Goal: Transaction & Acquisition: Purchase product/service

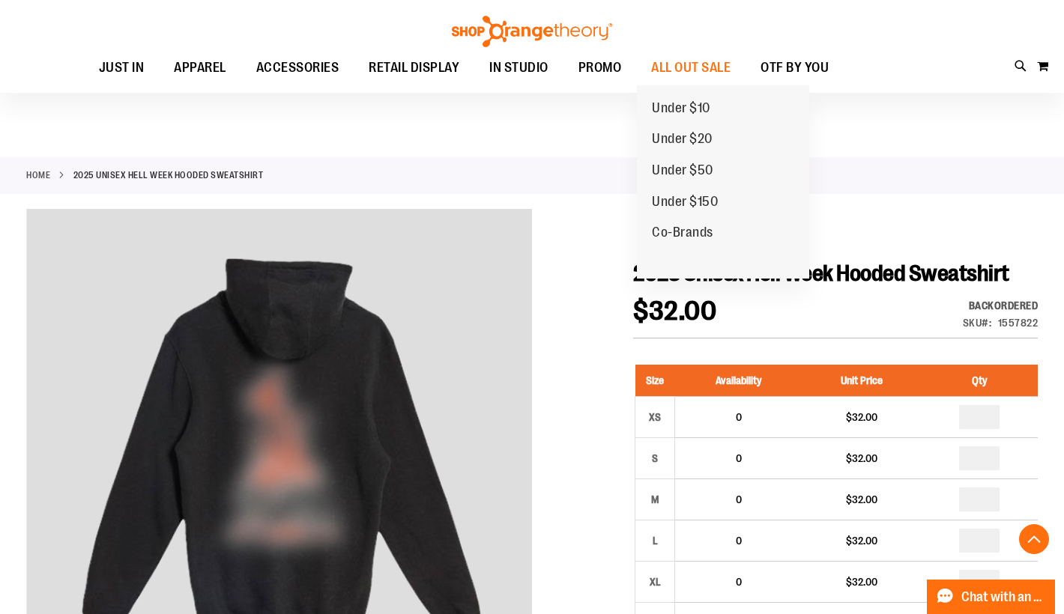
scroll to position [227, 0]
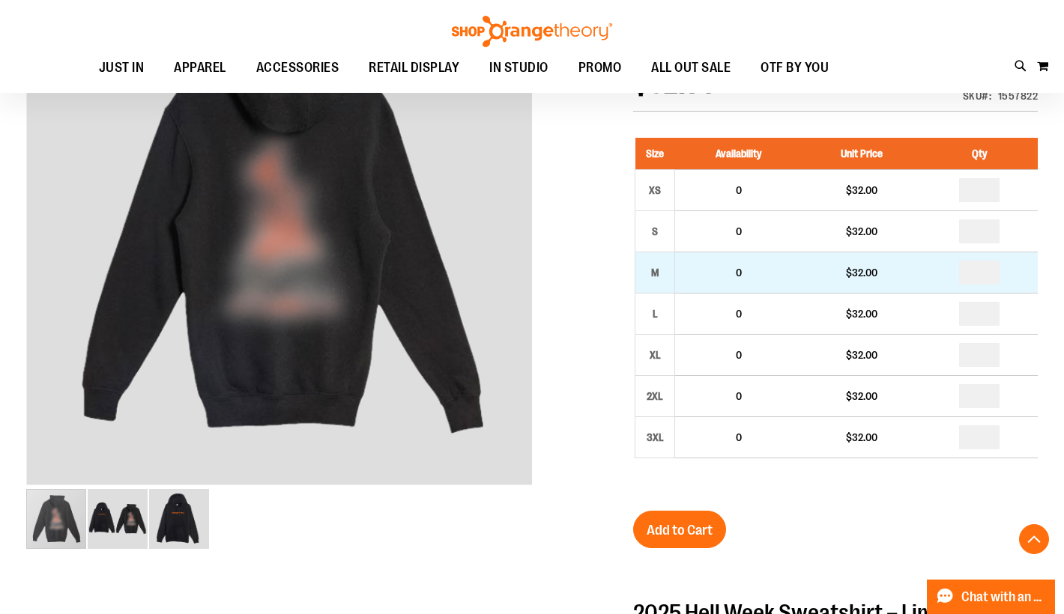
type input "**********"
click at [980, 273] on input "number" at bounding box center [979, 273] width 40 height 24
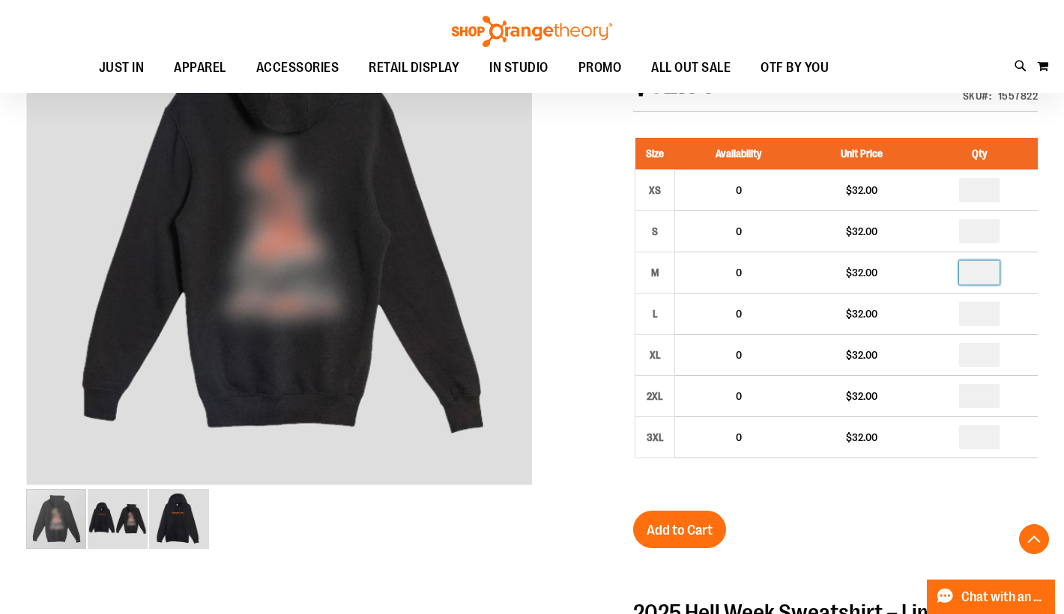
type input "*"
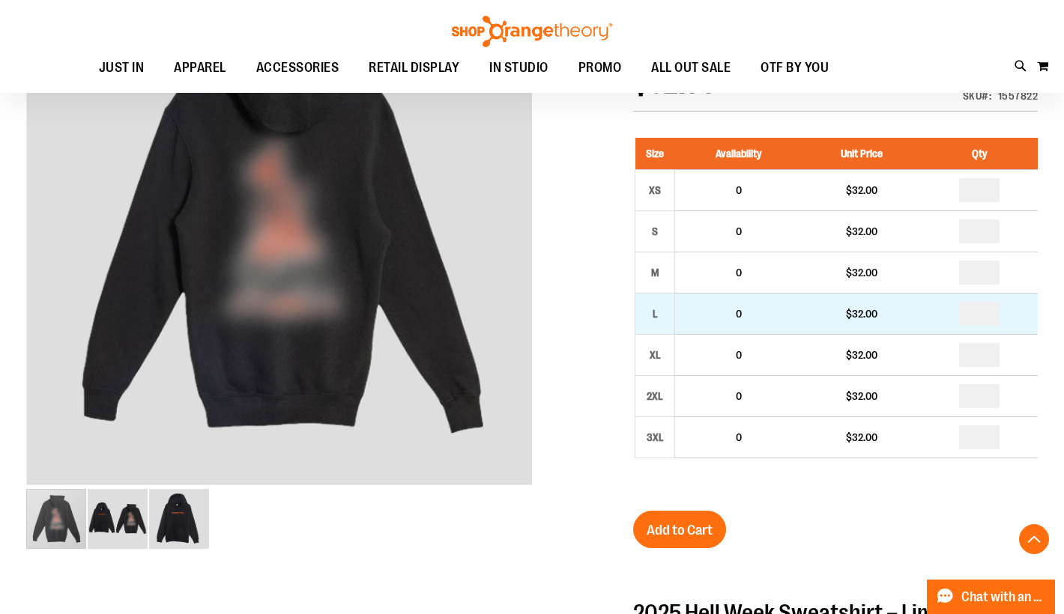
drag, startPoint x: 979, startPoint y: 316, endPoint x: 991, endPoint y: 315, distance: 12.0
type input "*"
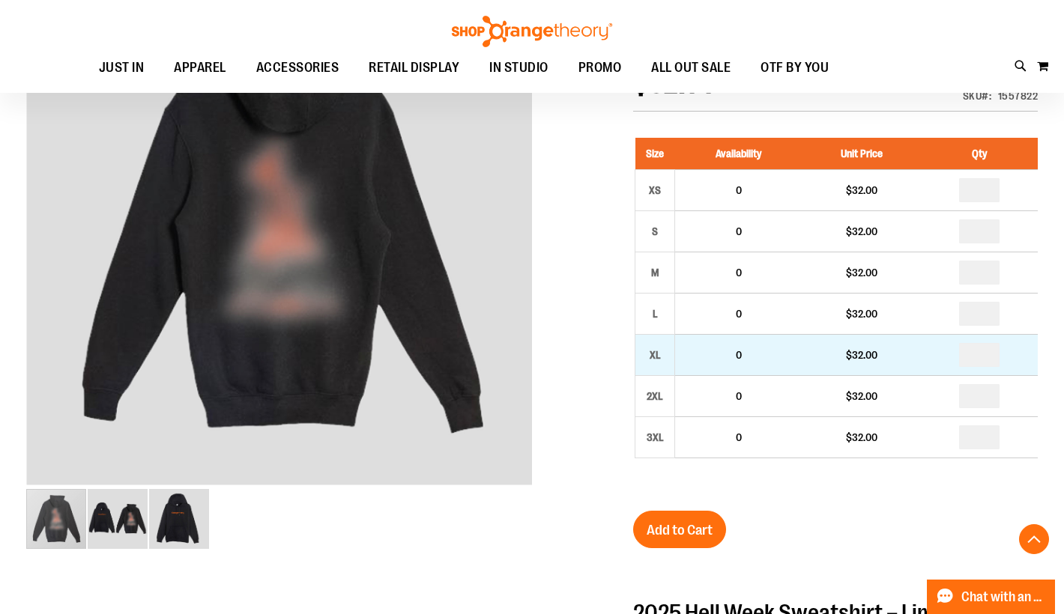
type input "*"
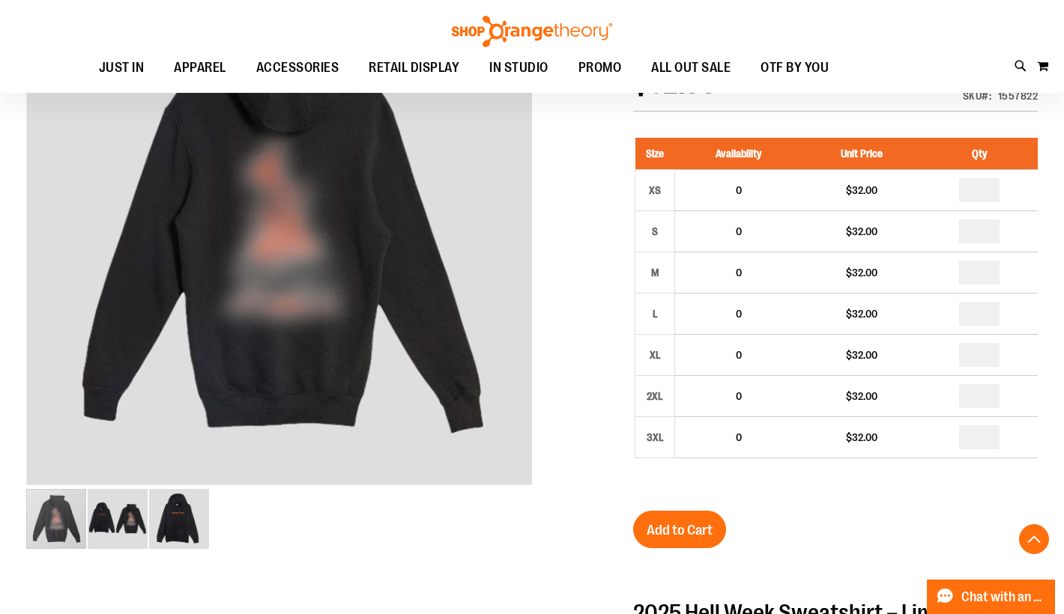
click at [931, 511] on div "2025 Unisex Hell Week Hooded Sweatshirt $32.00 Backordered Only %1 left SKU 155…" at bounding box center [835, 588] width 405 height 1110
click at [695, 533] on span "Add to Cart" at bounding box center [680, 530] width 66 height 16
click at [676, 530] on span "Add to Cart" at bounding box center [680, 530] width 66 height 16
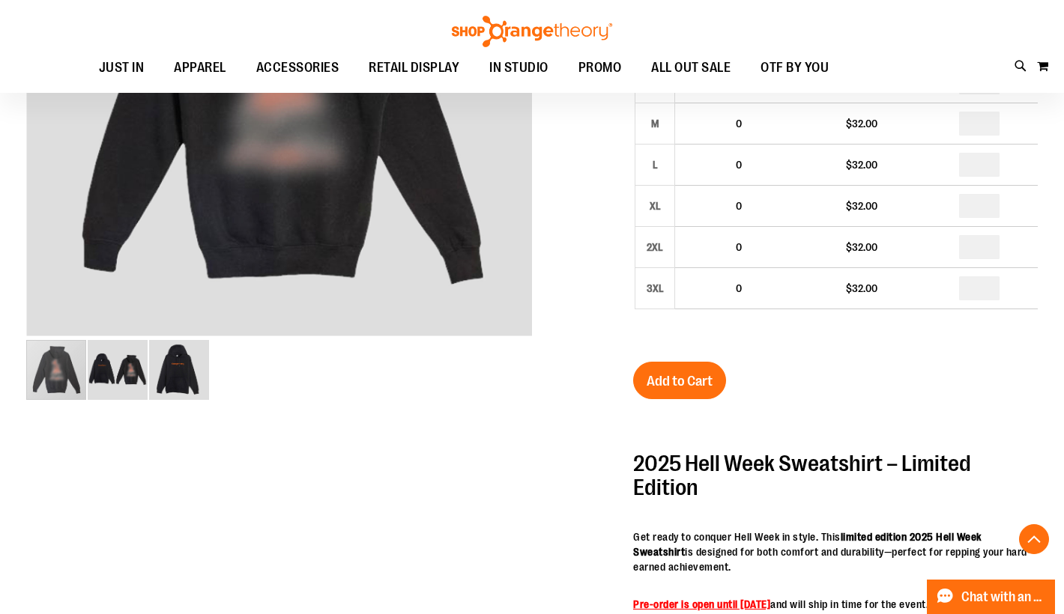
scroll to position [377, 0]
click at [692, 372] on span "Add to Cart" at bounding box center [680, 380] width 66 height 16
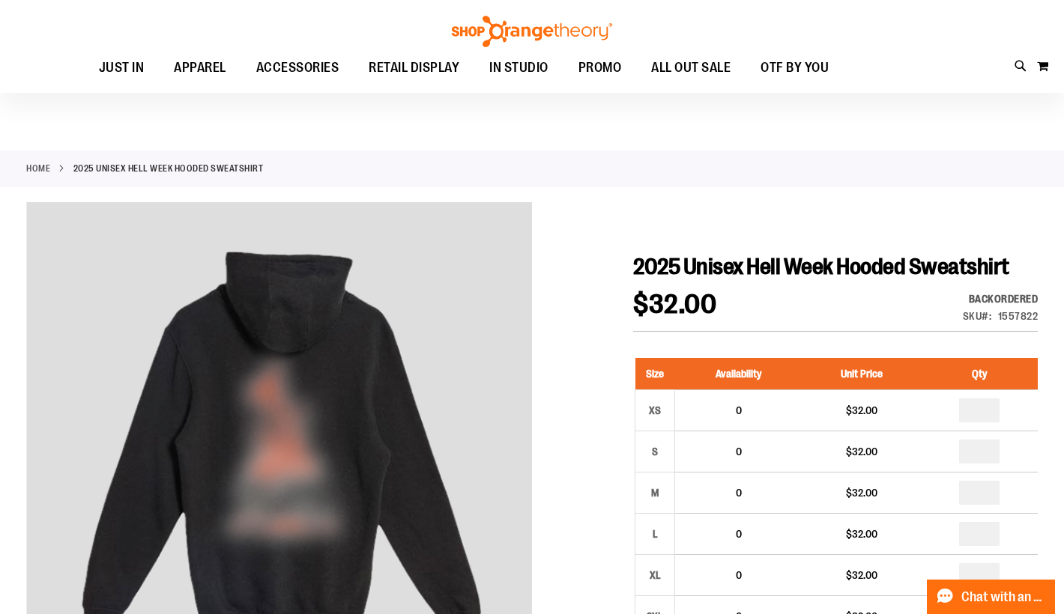
scroll to position [0, 0]
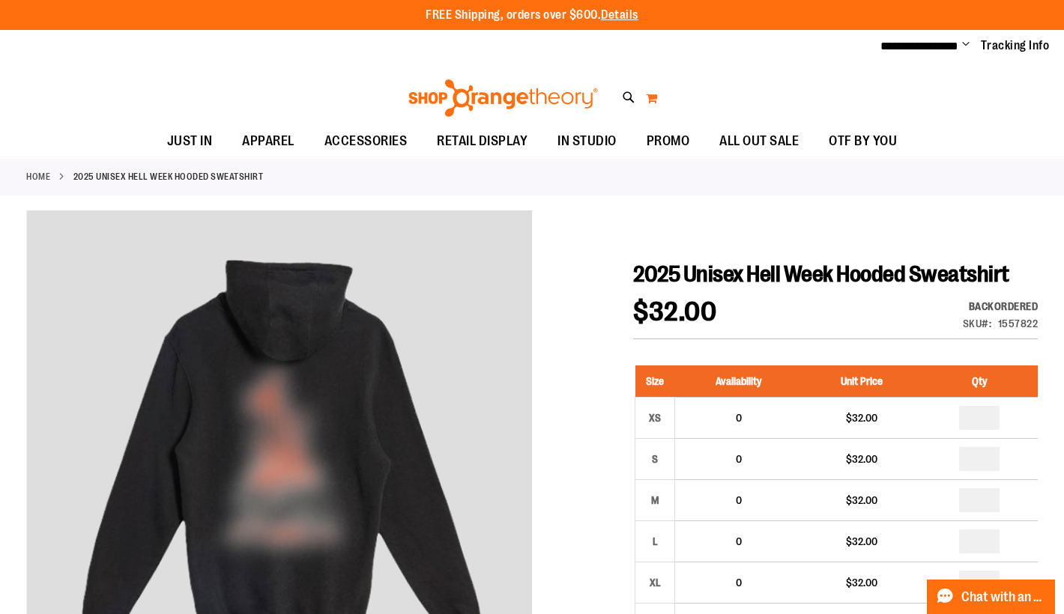
click at [653, 99] on button "My Cart 0" at bounding box center [651, 98] width 13 height 24
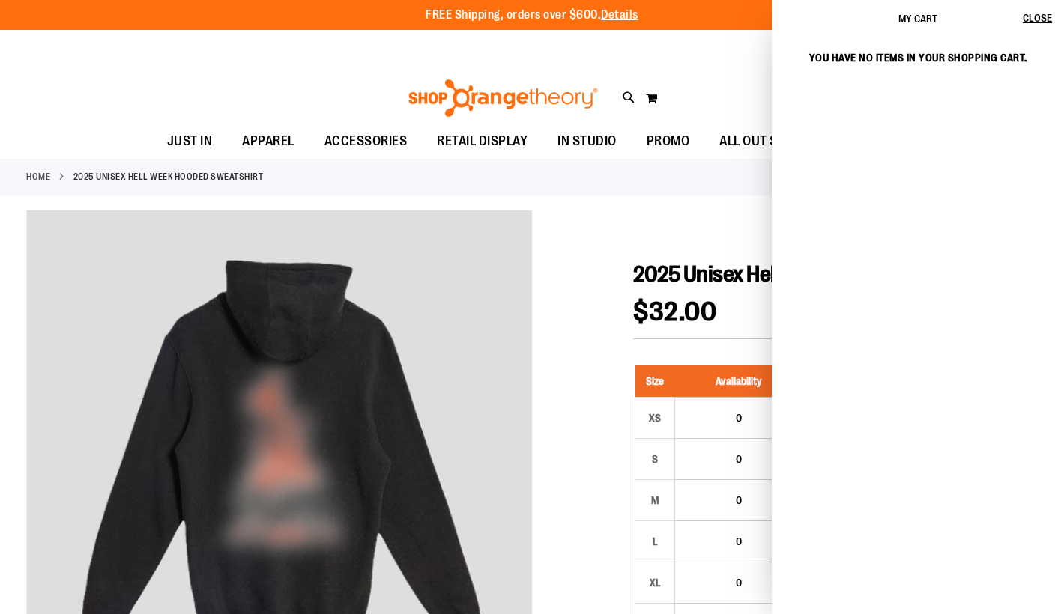
click at [696, 103] on div "Toggle Nav Search Popular Suggestions Advanced Search" at bounding box center [532, 94] width 1064 height 61
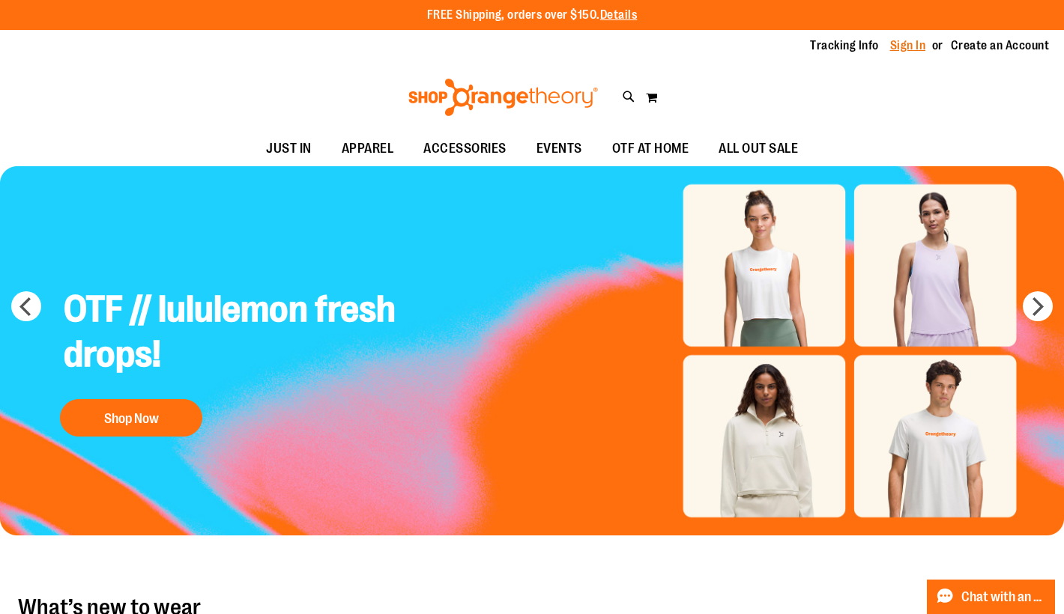
type input "**********"
click at [901, 42] on link "Sign In" at bounding box center [908, 45] width 36 height 16
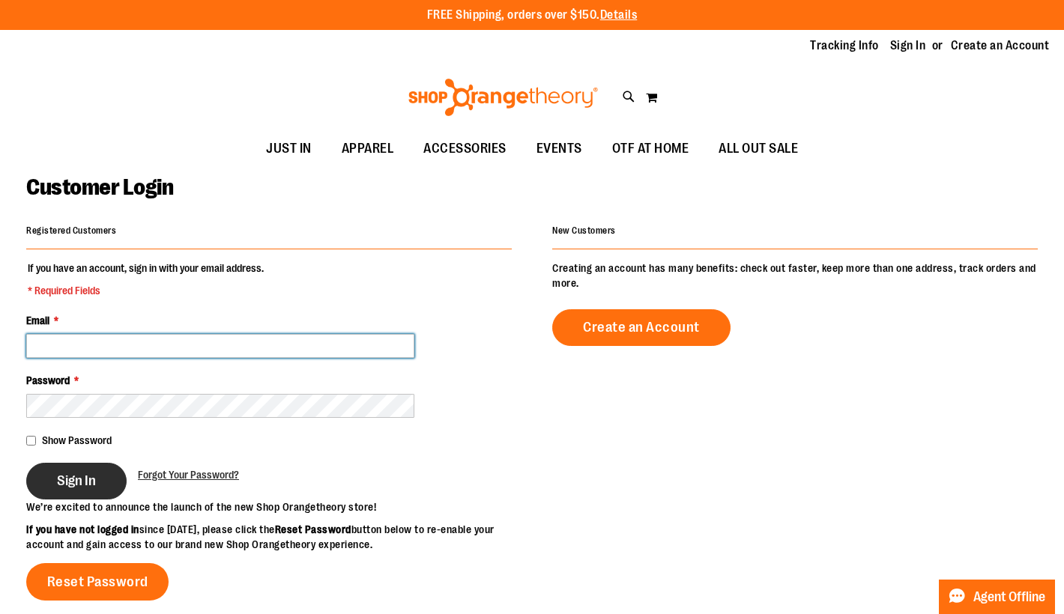
type input "**********"
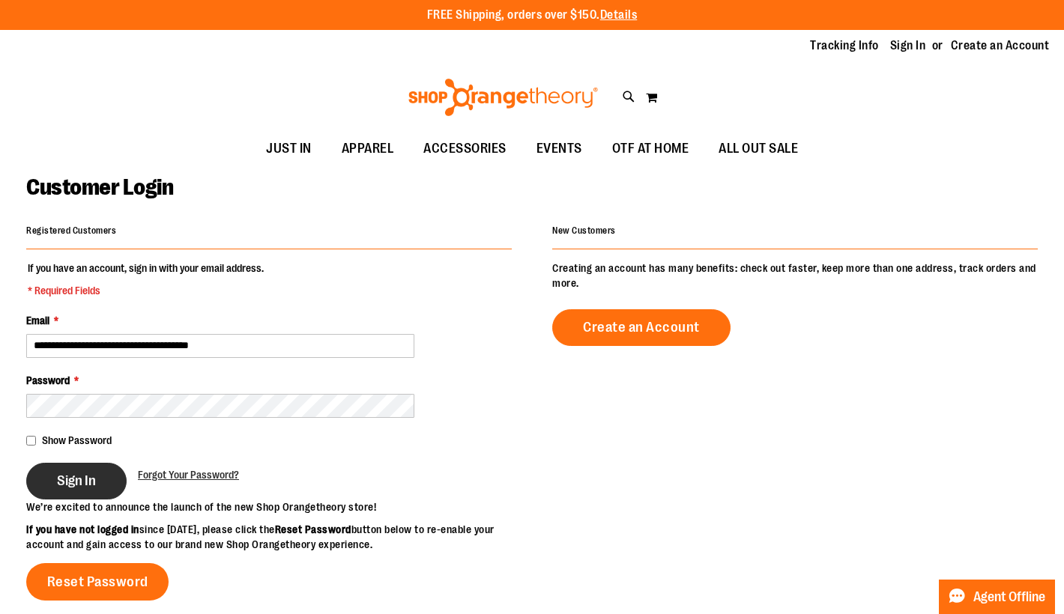
type input "**********"
click at [96, 474] on button "Sign In" at bounding box center [76, 481] width 100 height 37
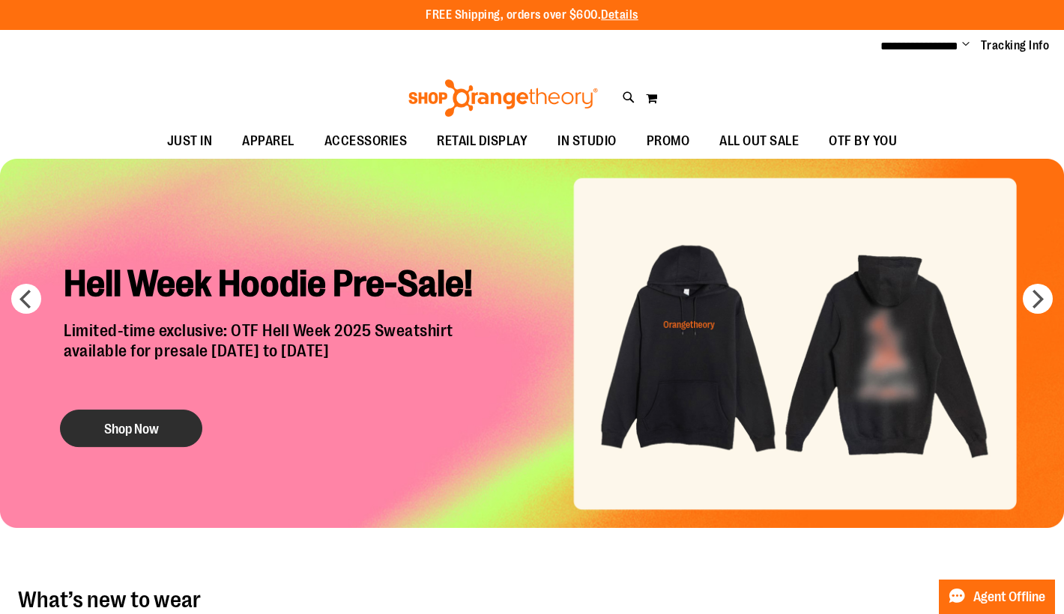
type input "**********"
click at [145, 444] on button "Shop Now" at bounding box center [131, 428] width 142 height 37
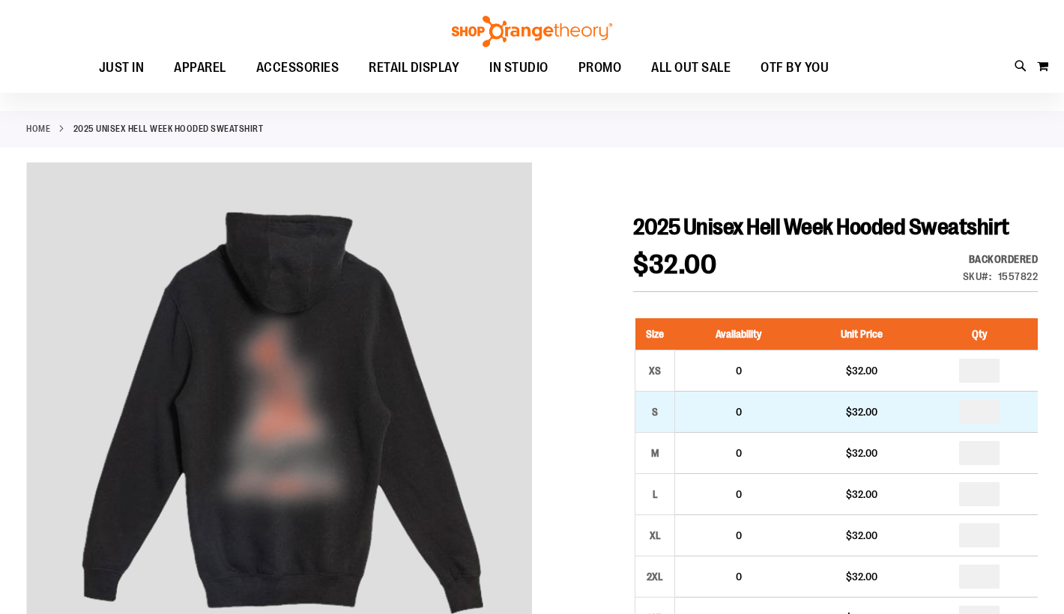
scroll to position [149, 0]
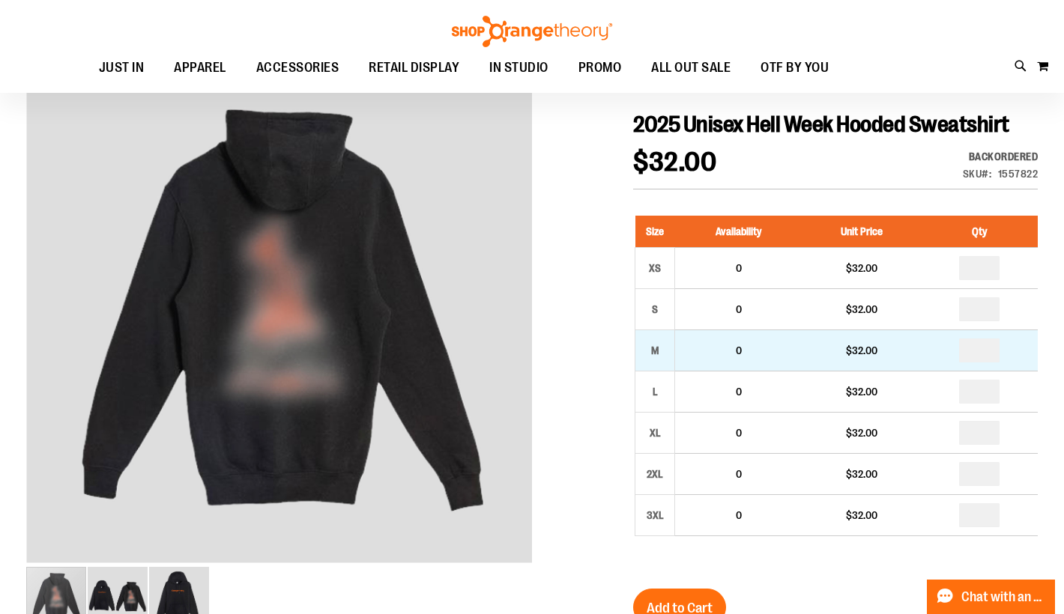
type input "**********"
click at [978, 354] on input "number" at bounding box center [979, 351] width 40 height 24
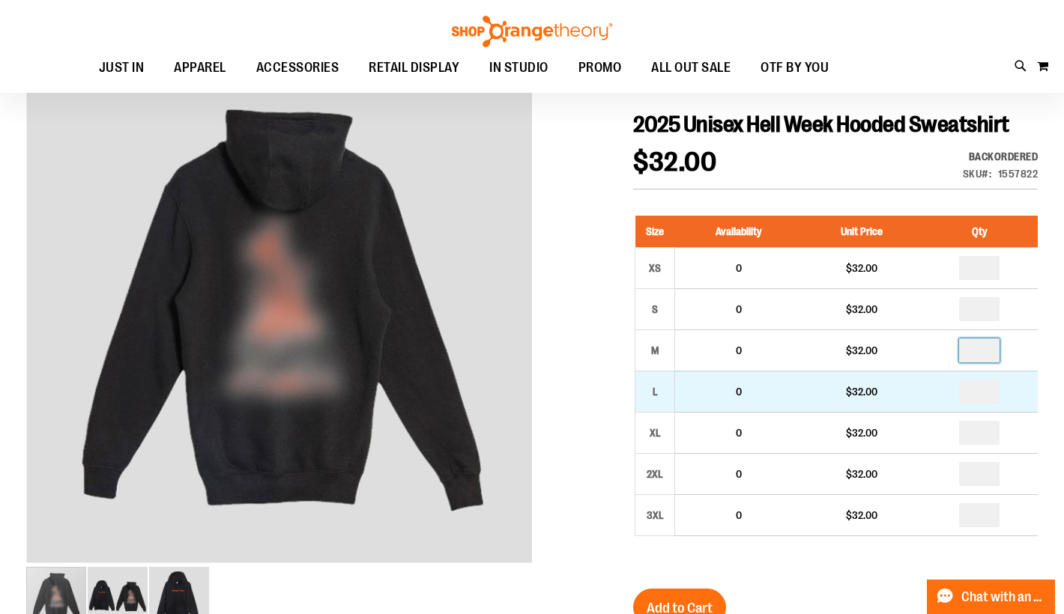
type input "*"
drag, startPoint x: 976, startPoint y: 393, endPoint x: 1002, endPoint y: 392, distance: 27.0
type input "*"
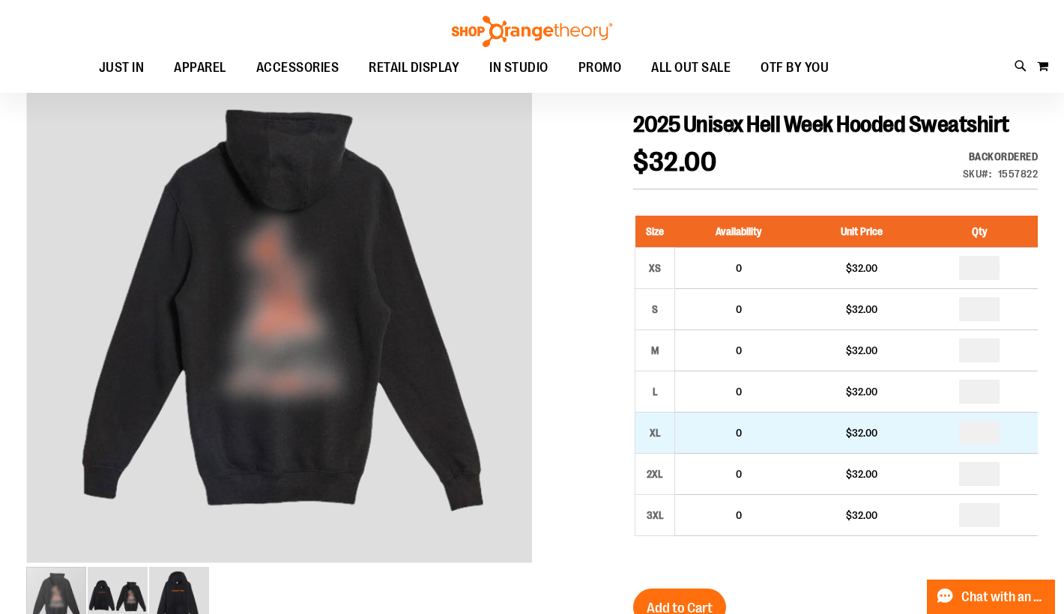
drag, startPoint x: 970, startPoint y: 435, endPoint x: 987, endPoint y: 437, distance: 17.4
type input "*"
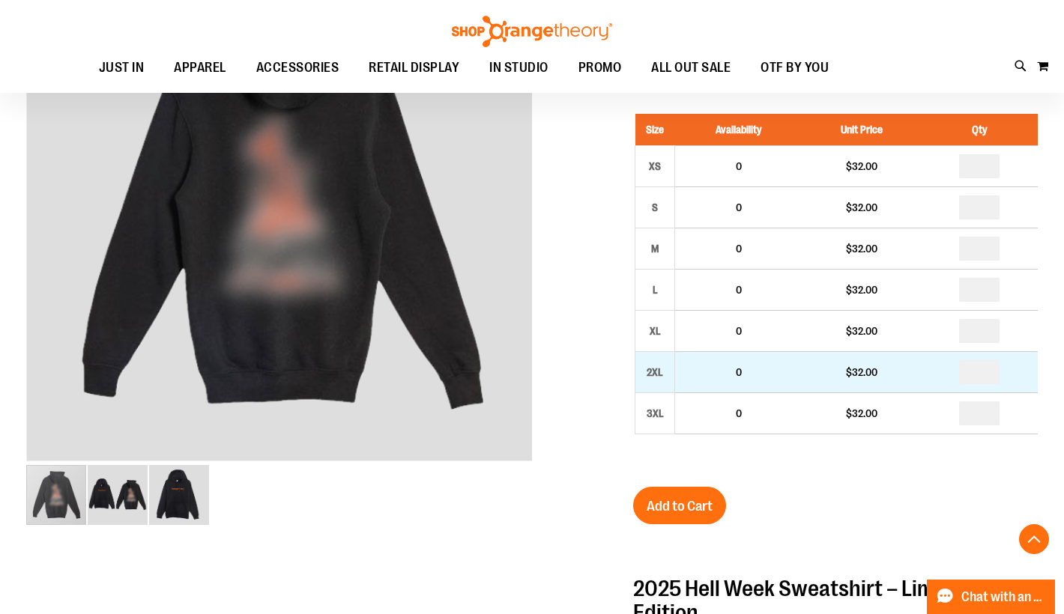
scroll to position [299, 0]
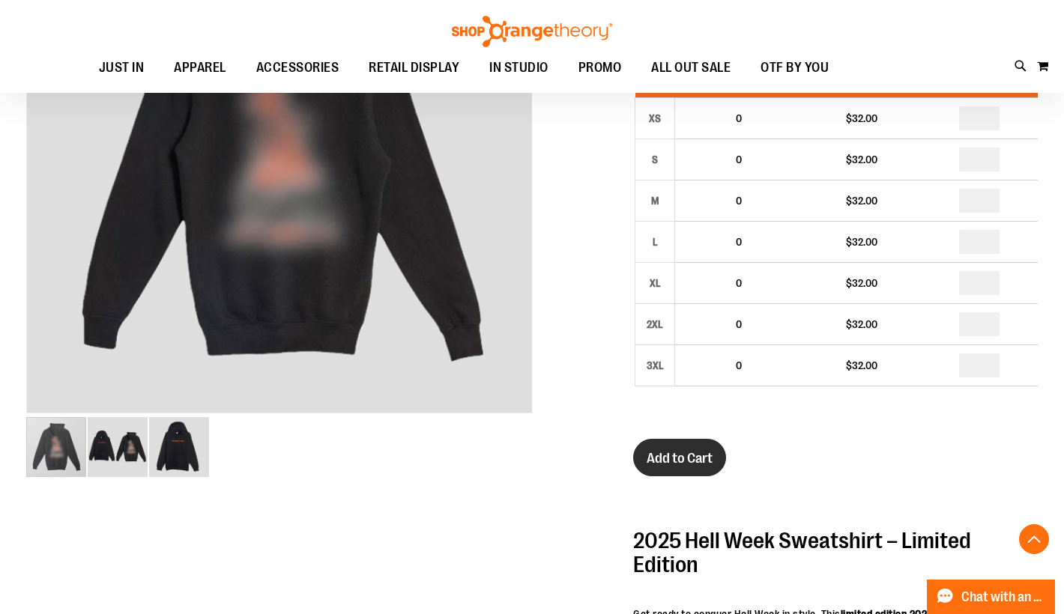
click at [704, 467] on button "Add to Cart" at bounding box center [679, 457] width 93 height 37
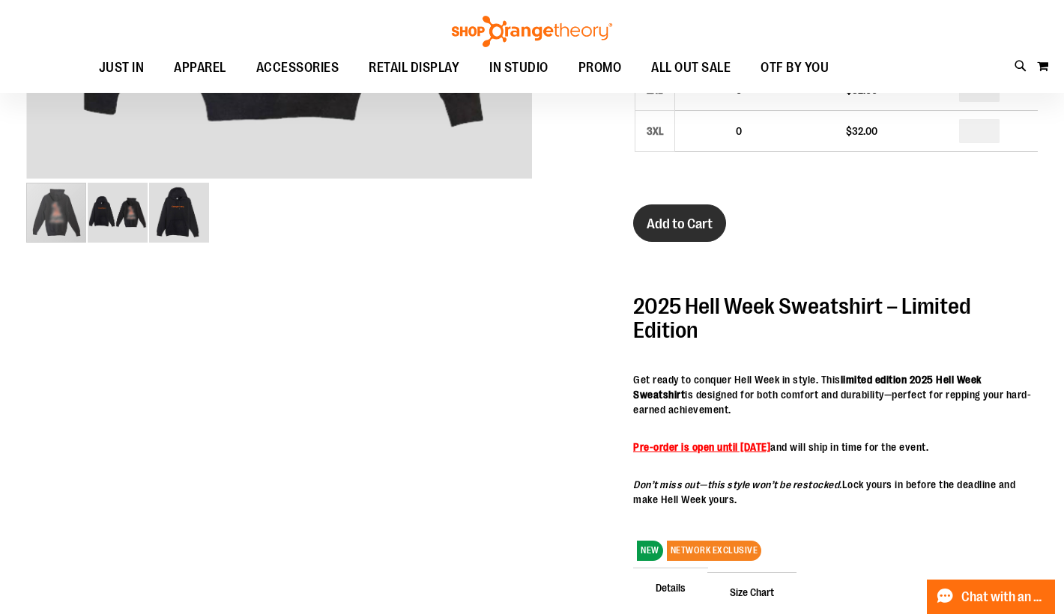
scroll to position [599, 0]
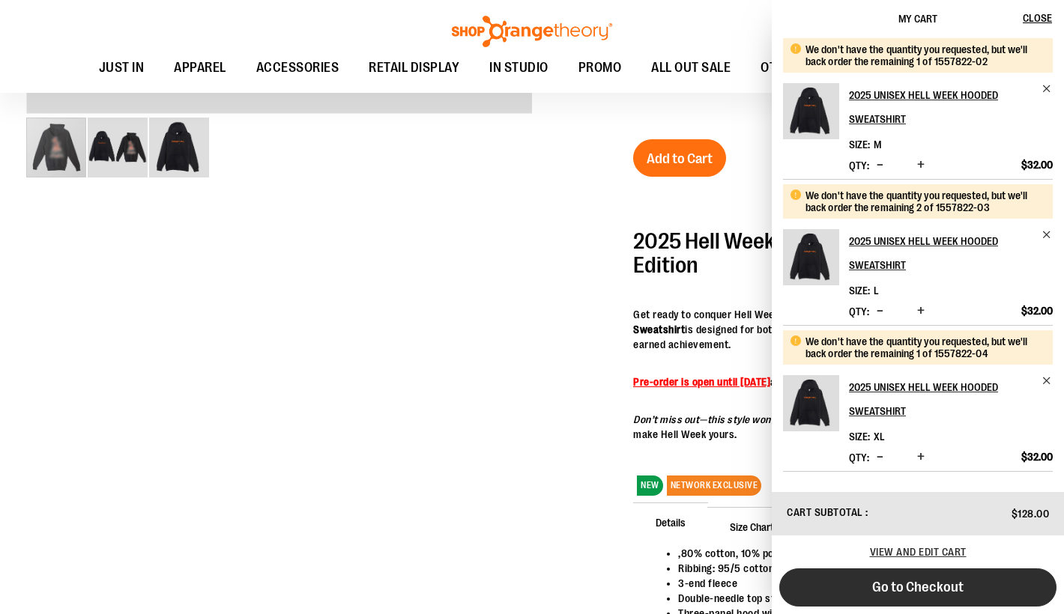
click at [901, 587] on span "Go to Checkout" at bounding box center [917, 587] width 91 height 16
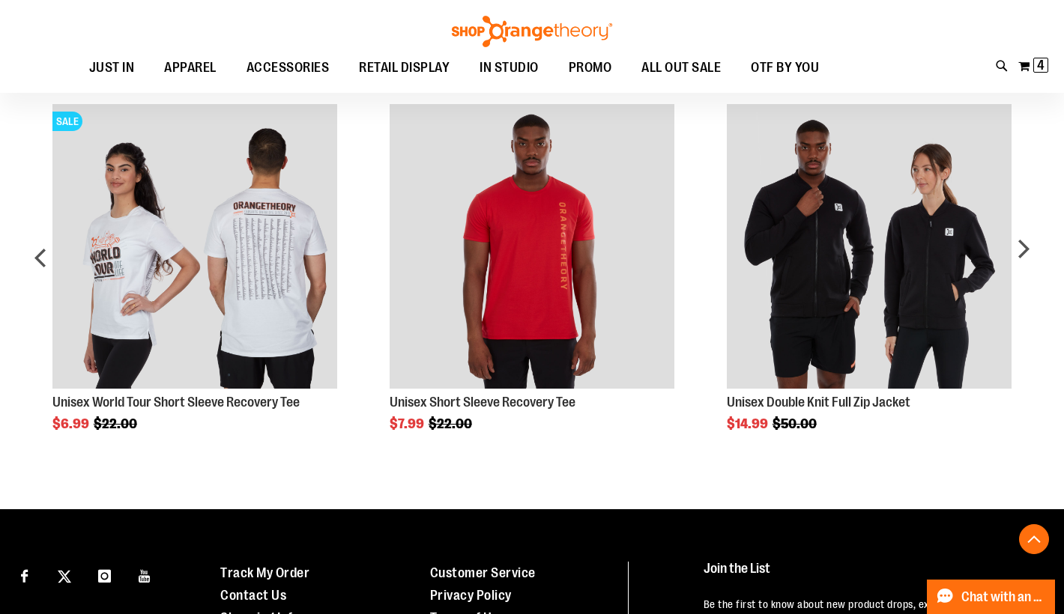
scroll to position [1348, 0]
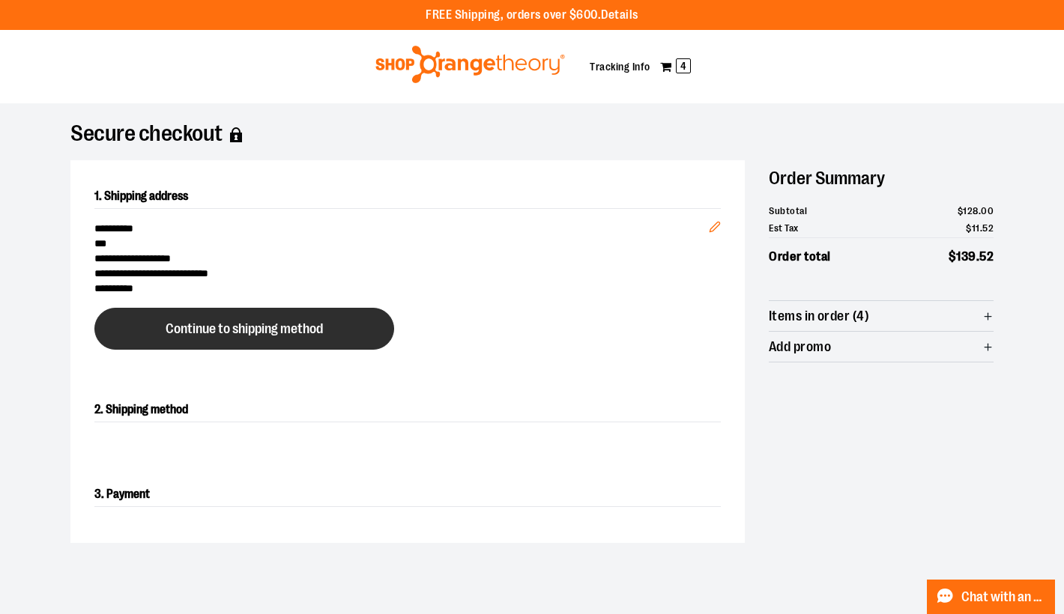
click at [252, 336] on button "Continue to shipping method" at bounding box center [244, 329] width 300 height 42
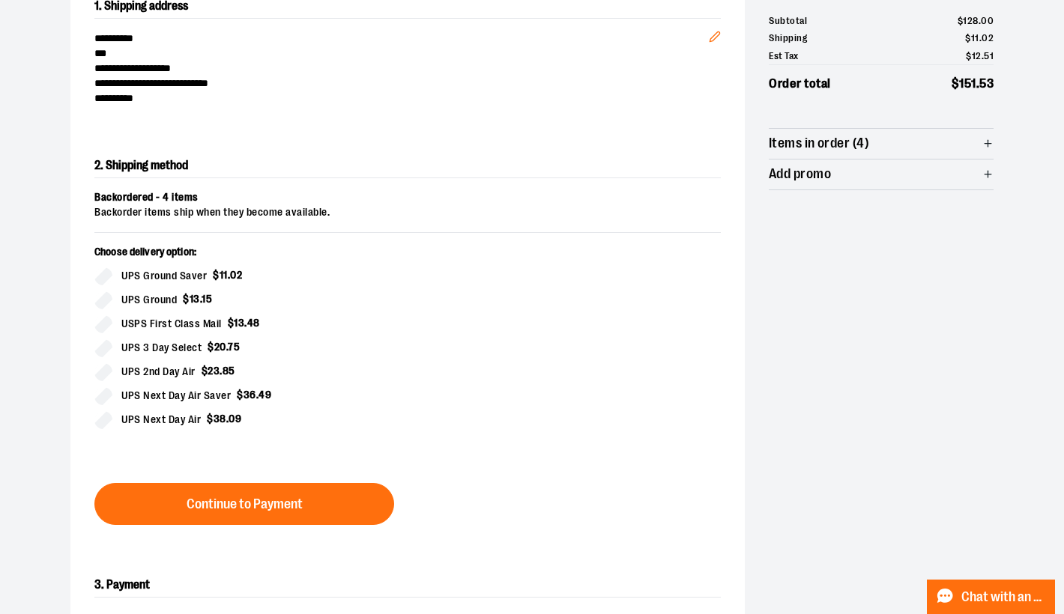
scroll to position [255, 0]
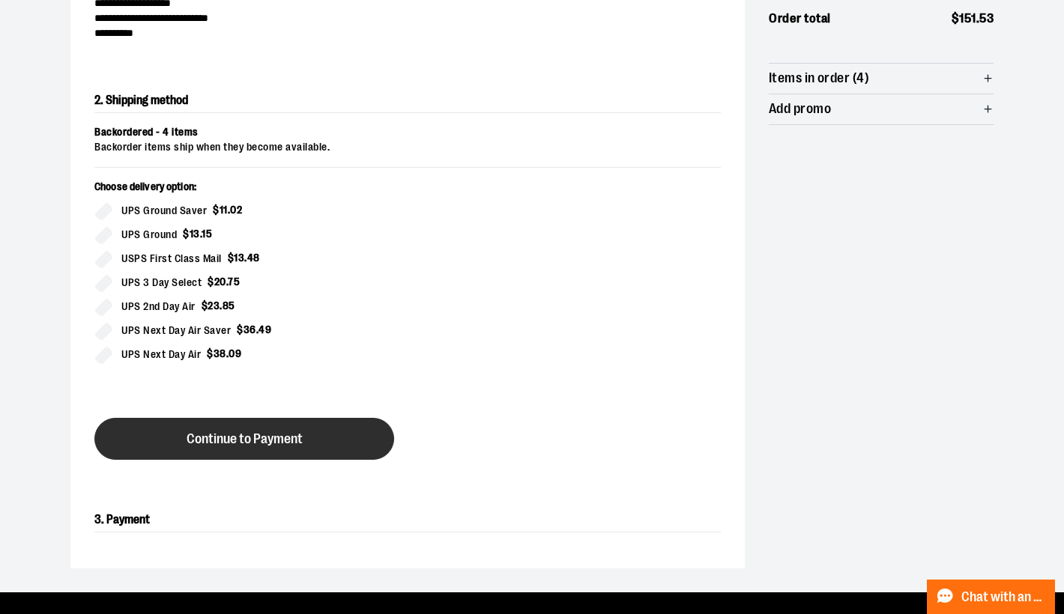
click at [257, 435] on span "Continue to Payment" at bounding box center [245, 439] width 116 height 14
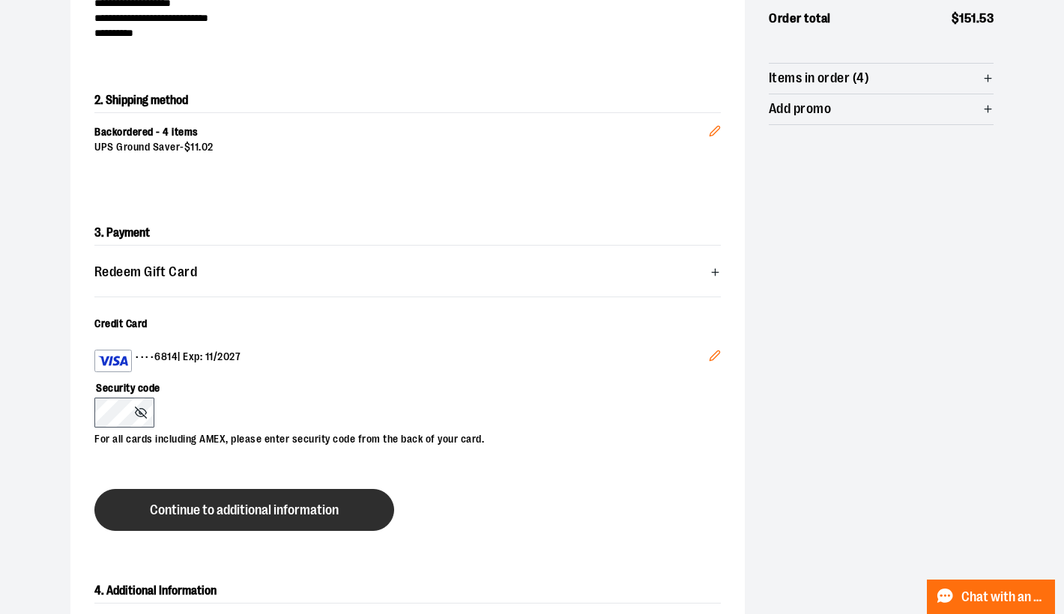
click at [258, 506] on span "Continue to additional information" at bounding box center [244, 510] width 189 height 14
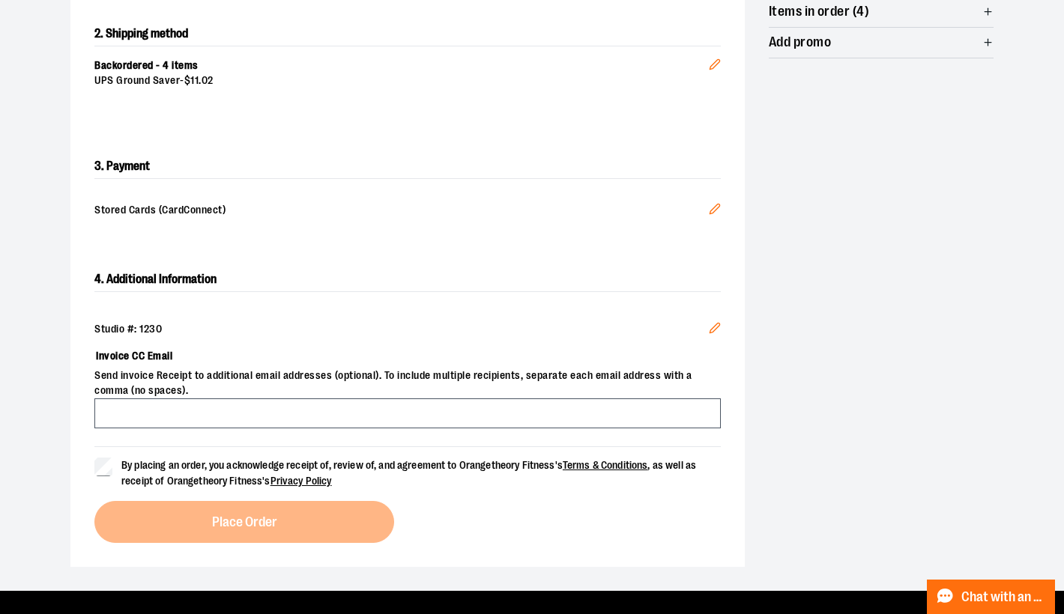
scroll to position [330, 0]
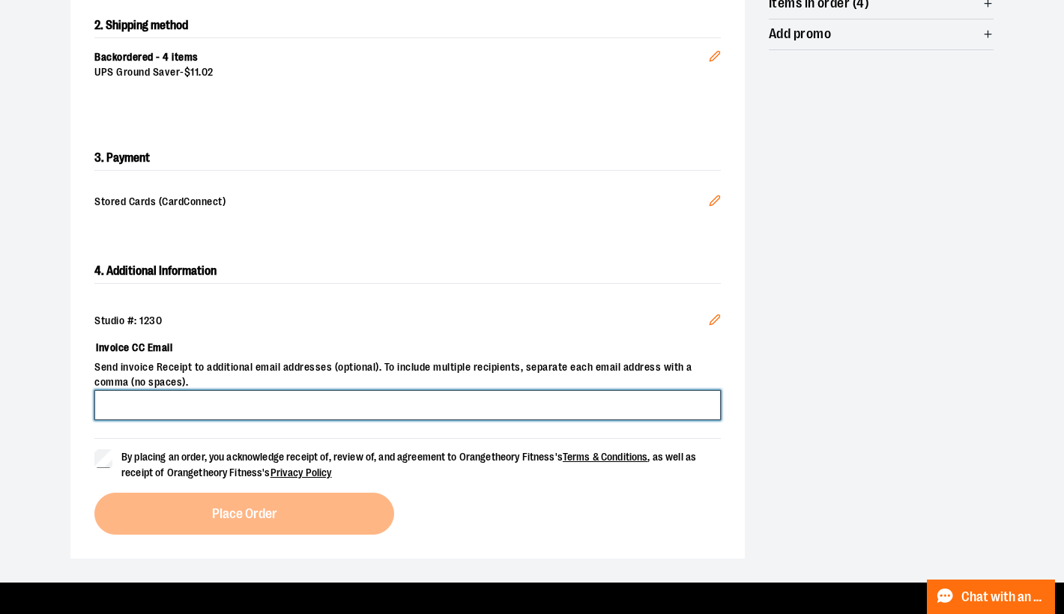
click at [171, 403] on input "Invoice CC Email" at bounding box center [407, 405] width 626 height 30
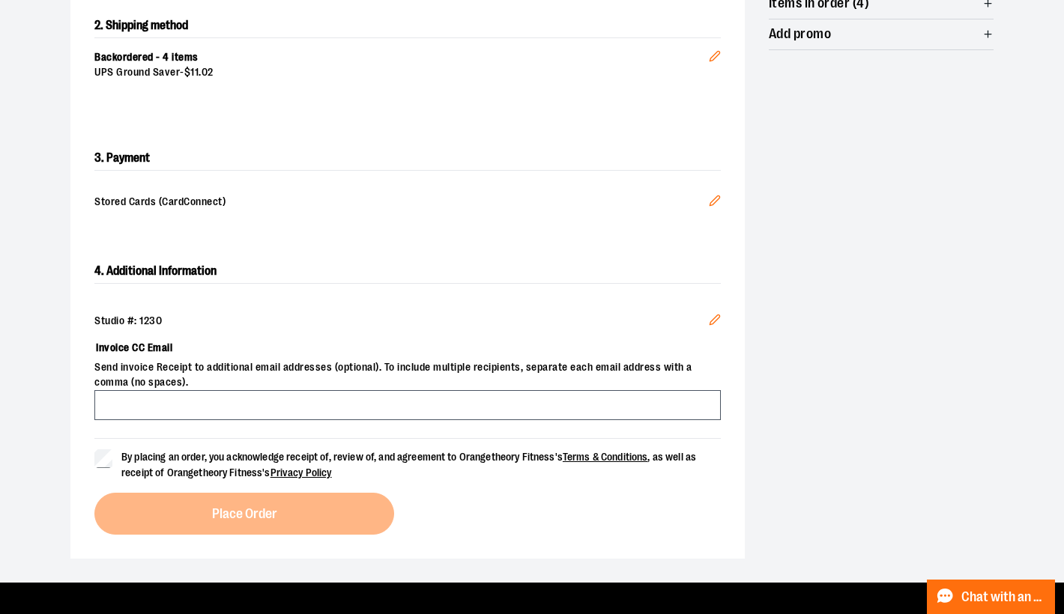
click at [198, 315] on div "Studio #: 1230" at bounding box center [407, 321] width 626 height 15
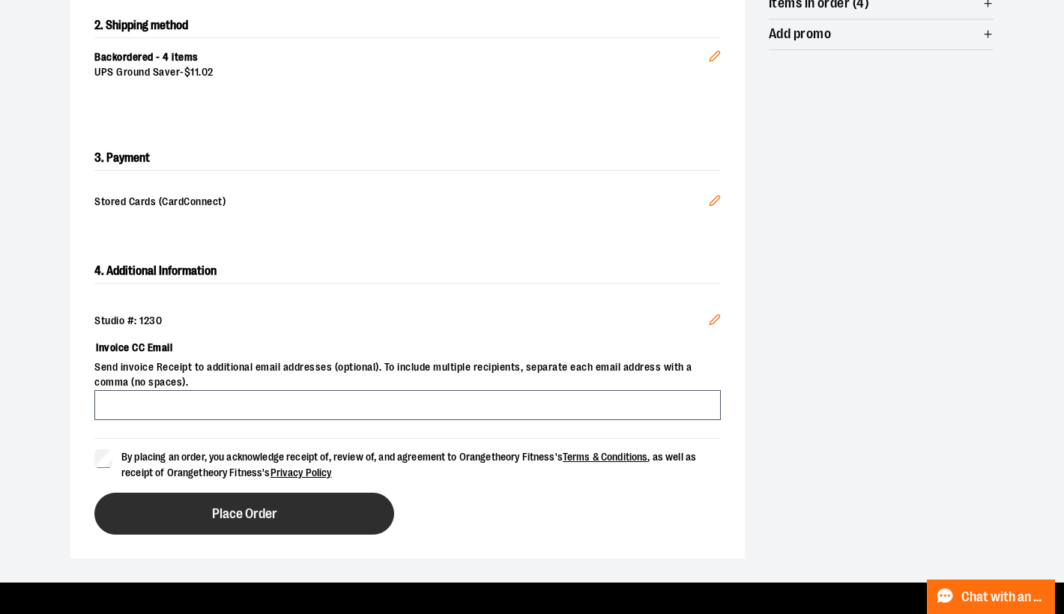
click at [235, 500] on button "Place Order" at bounding box center [244, 514] width 300 height 42
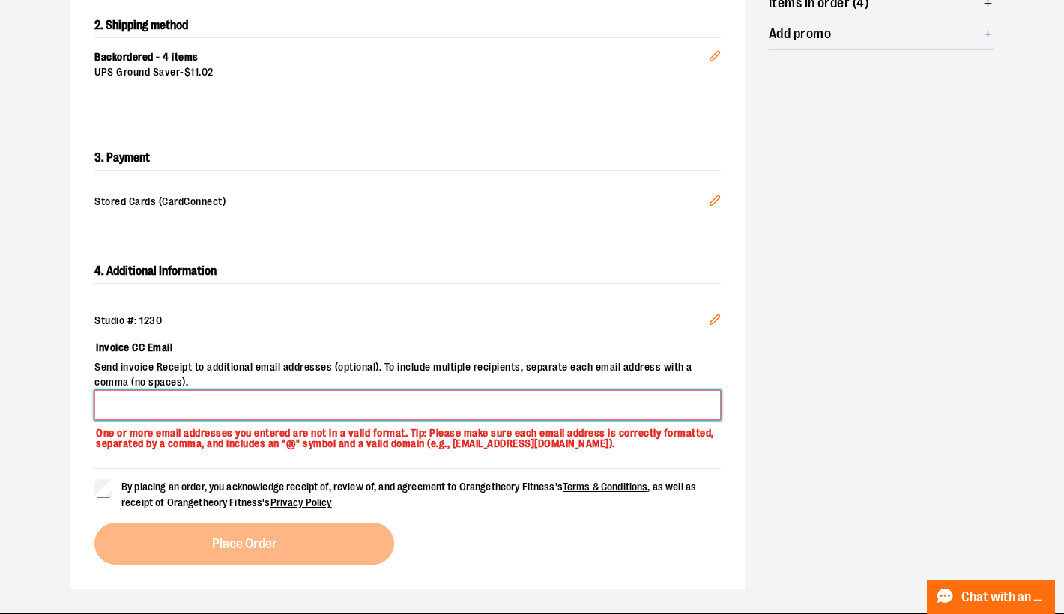
click at [151, 402] on input "Invoice CC Email" at bounding box center [407, 405] width 626 height 30
type input "**********"
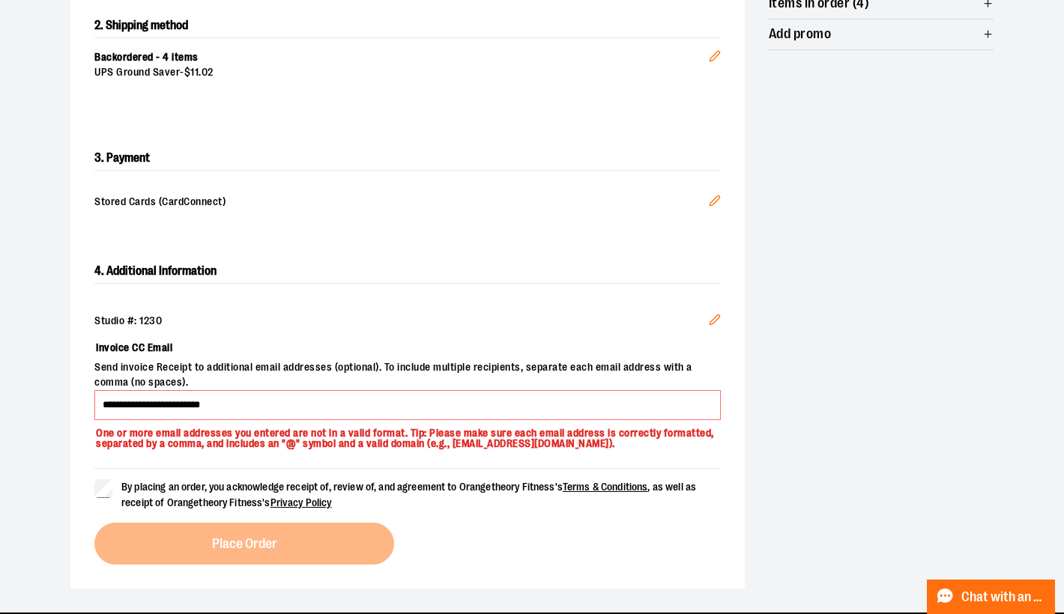
click at [247, 545] on div "By placing an order, you acknowledge receipt of, review of, and agreement to Or…" at bounding box center [407, 516] width 626 height 97
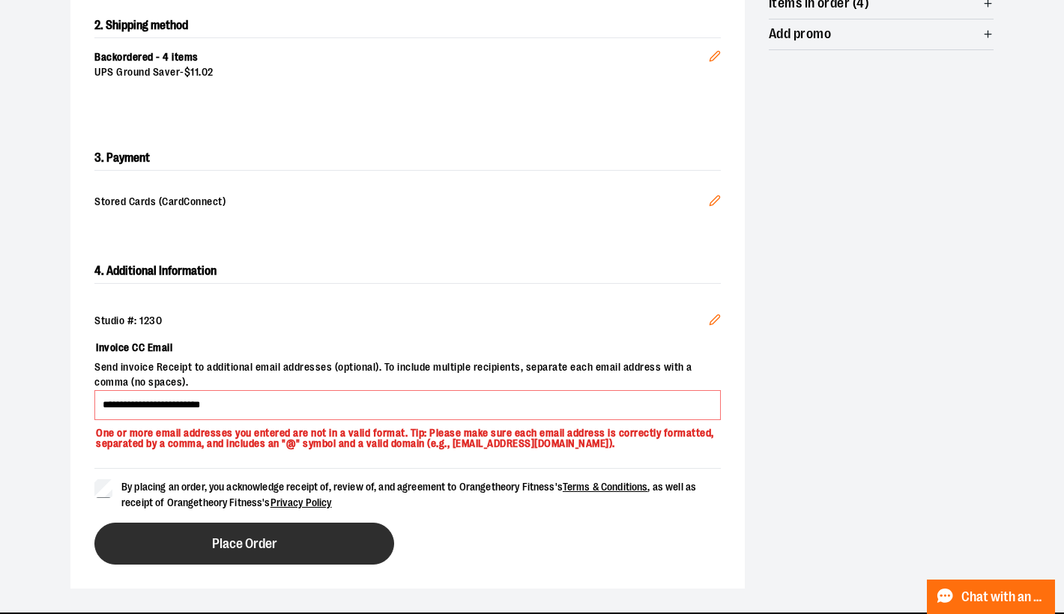
click at [207, 533] on button "Place Order" at bounding box center [244, 544] width 300 height 42
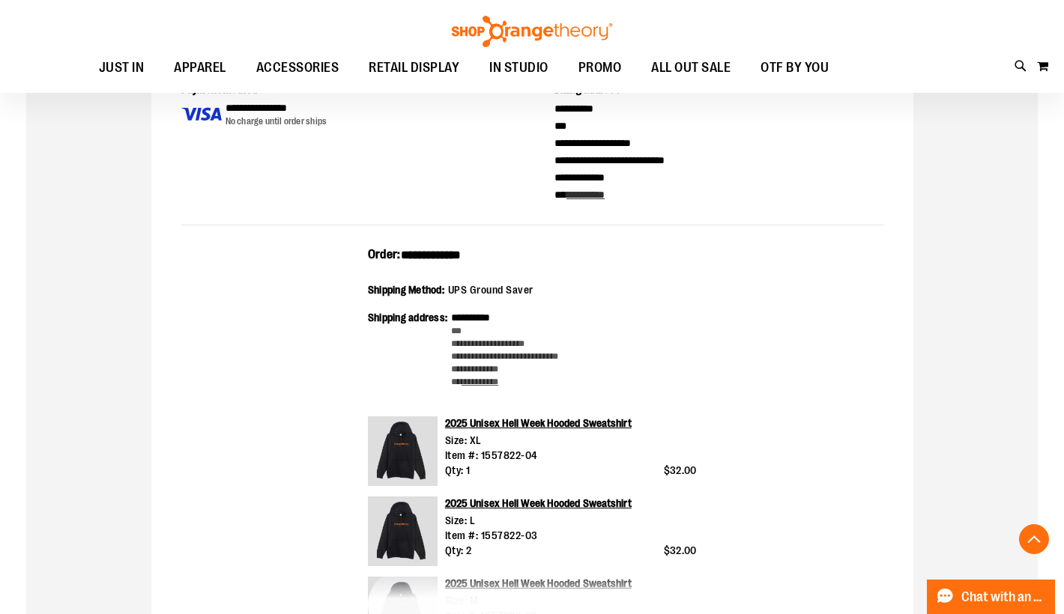
scroll to position [524, 0]
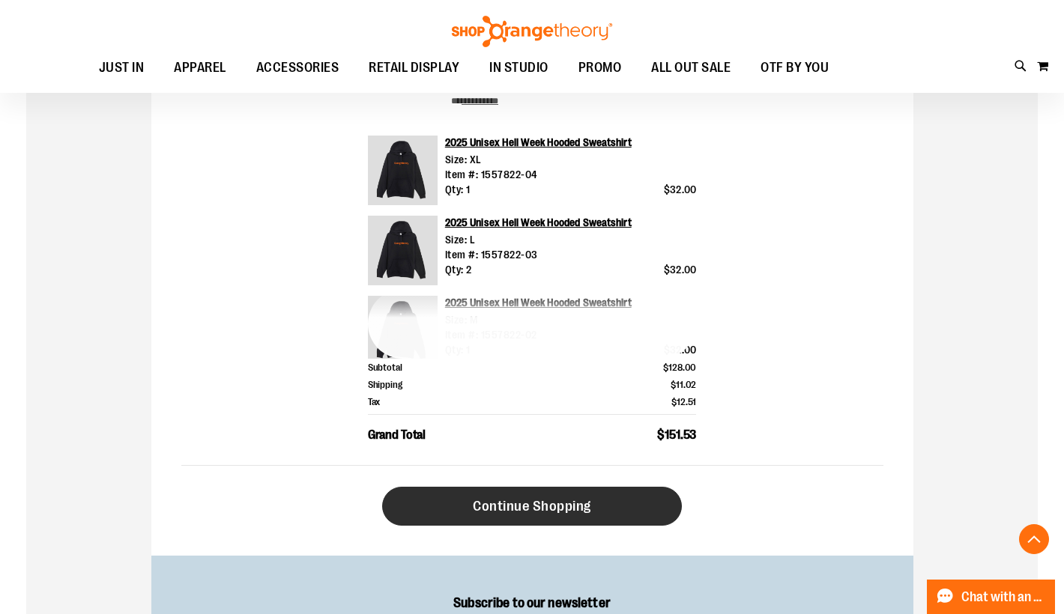
type input "**********"
click at [520, 505] on span "Continue Shopping" at bounding box center [532, 506] width 118 height 16
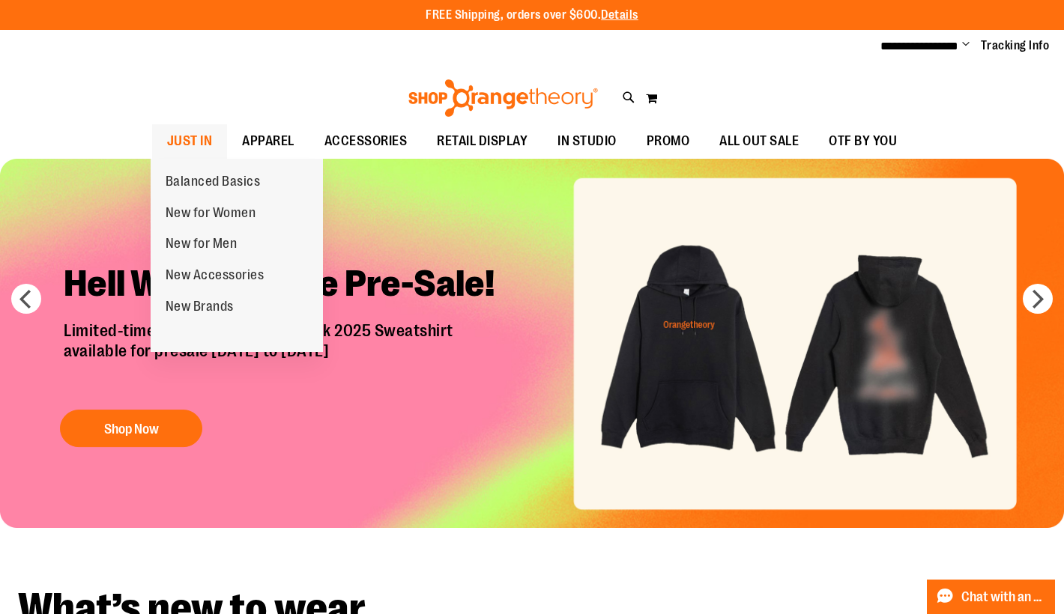
type input "**********"
click at [193, 143] on span "JUST IN" at bounding box center [190, 141] width 46 height 34
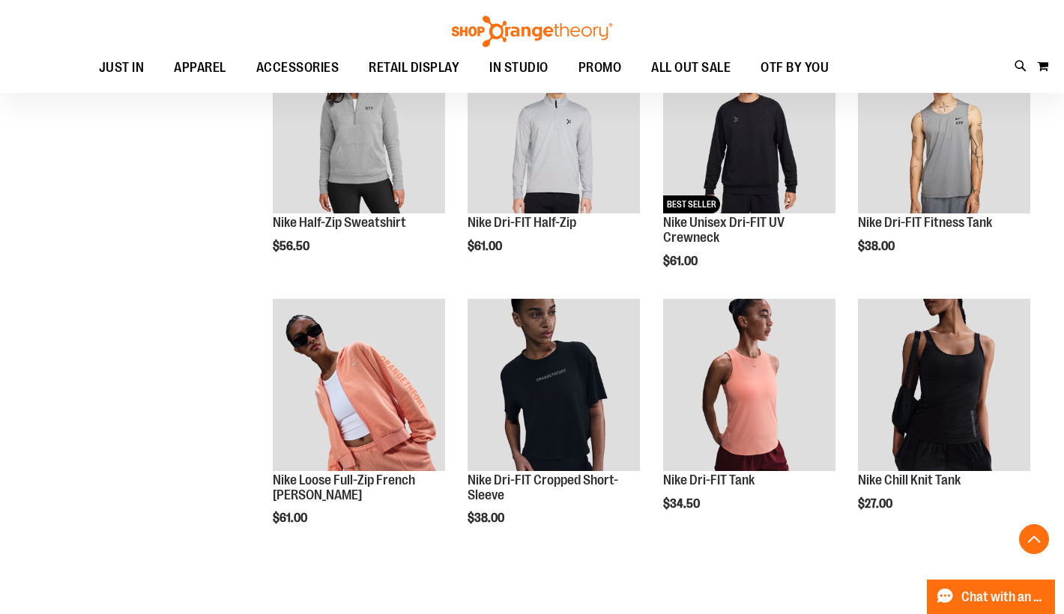
scroll to position [973, 0]
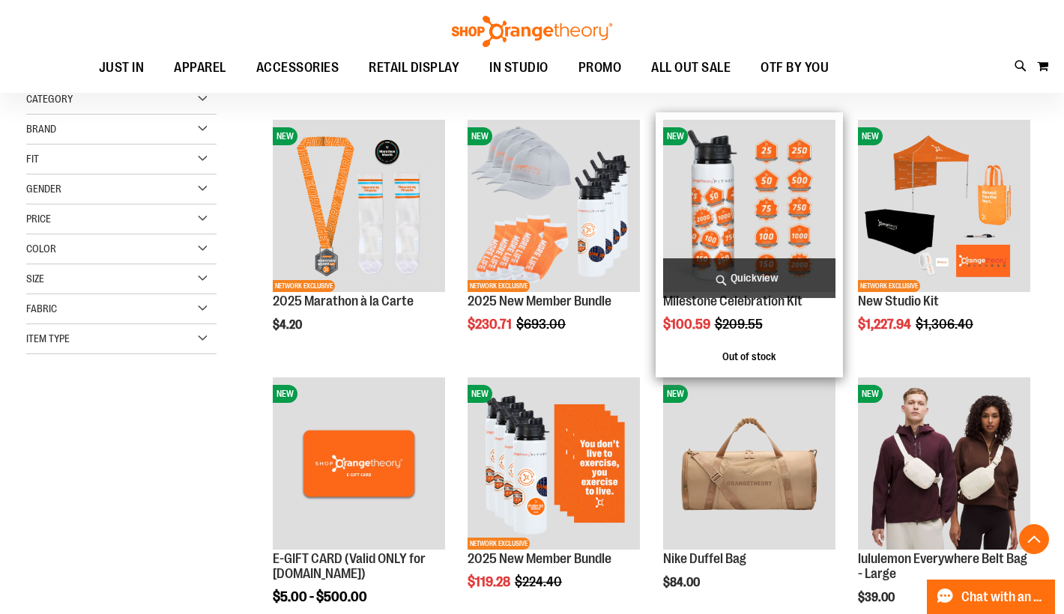
scroll to position [149, 0]
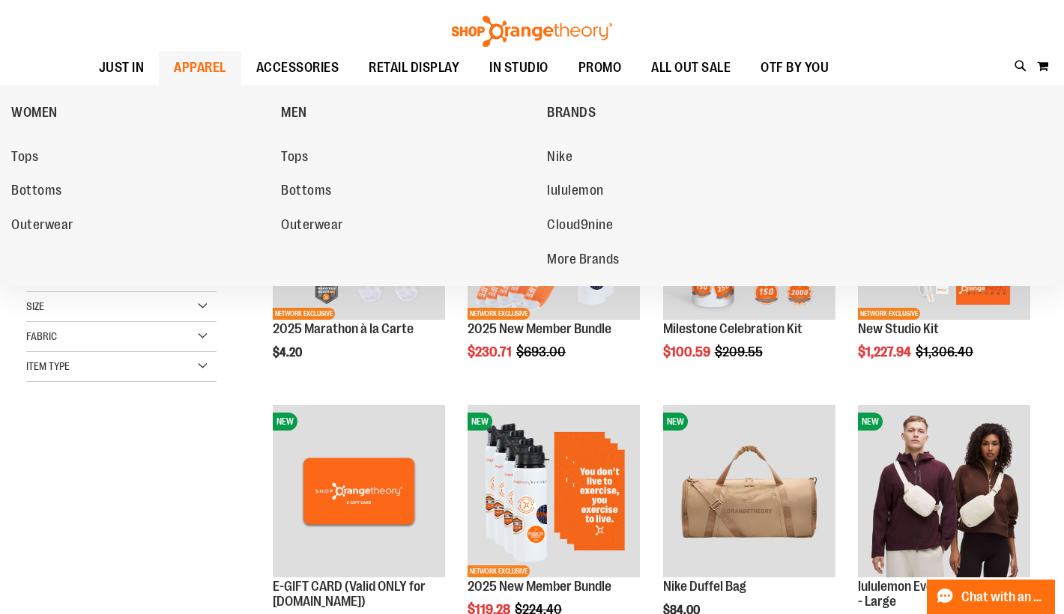
type input "**********"
click at [188, 64] on span "APPAREL" at bounding box center [200, 68] width 52 height 34
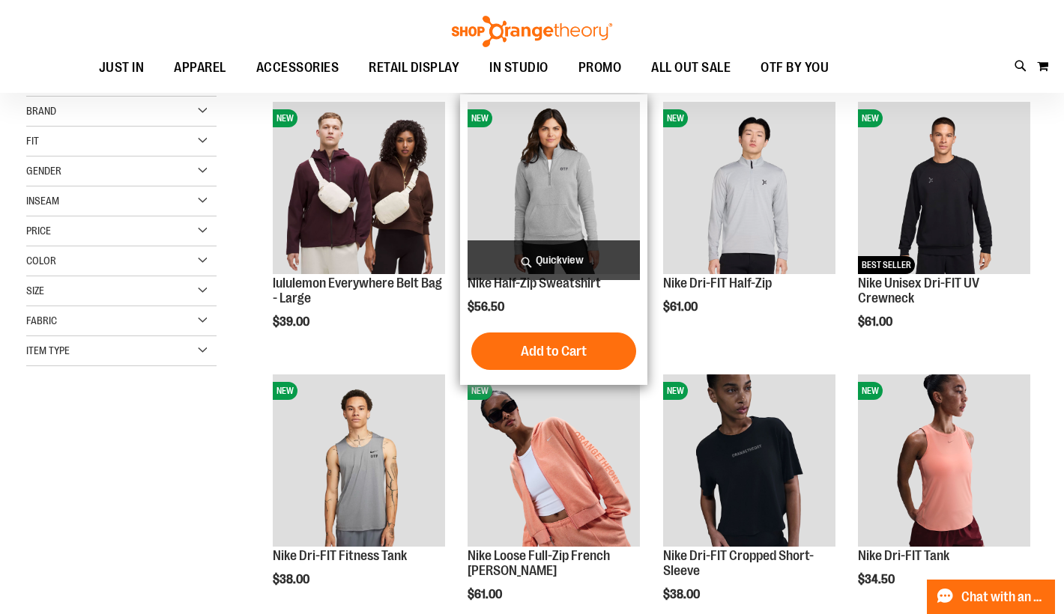
scroll to position [224, 0]
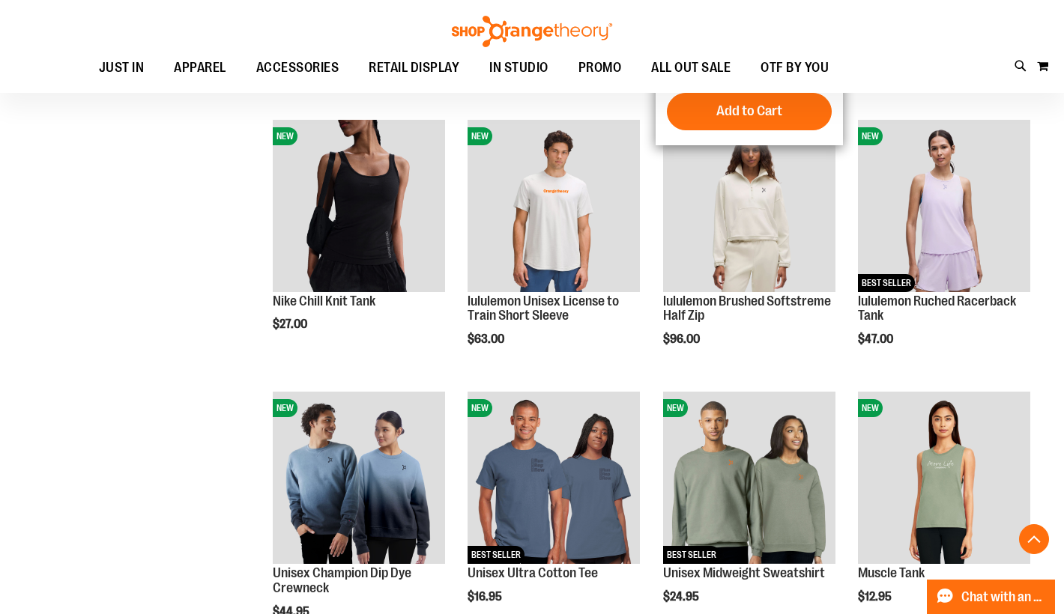
scroll to position [748, 0]
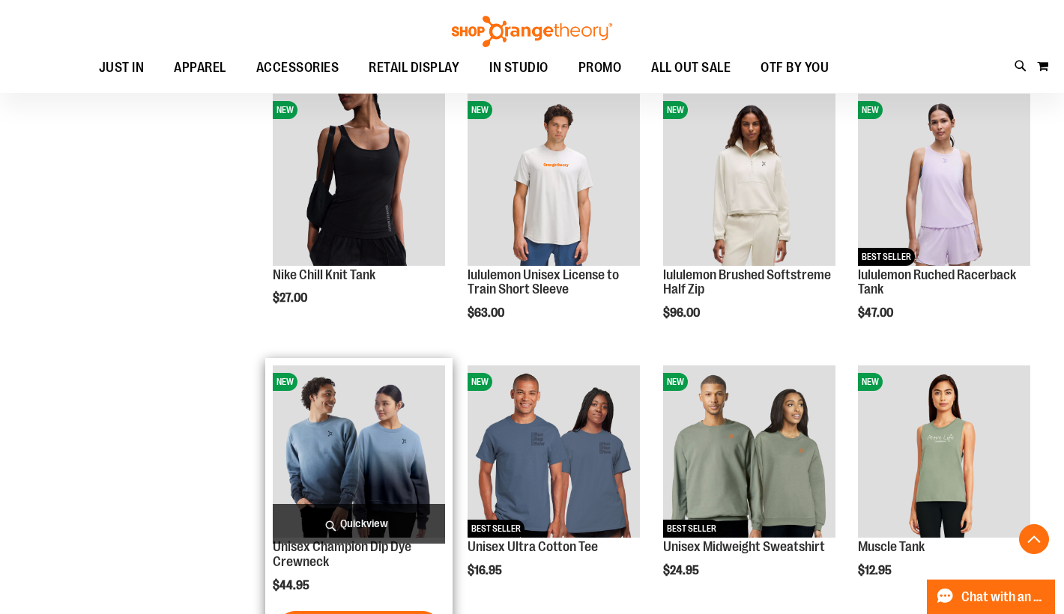
type input "**********"
click at [351, 474] on img "product" at bounding box center [359, 452] width 172 height 172
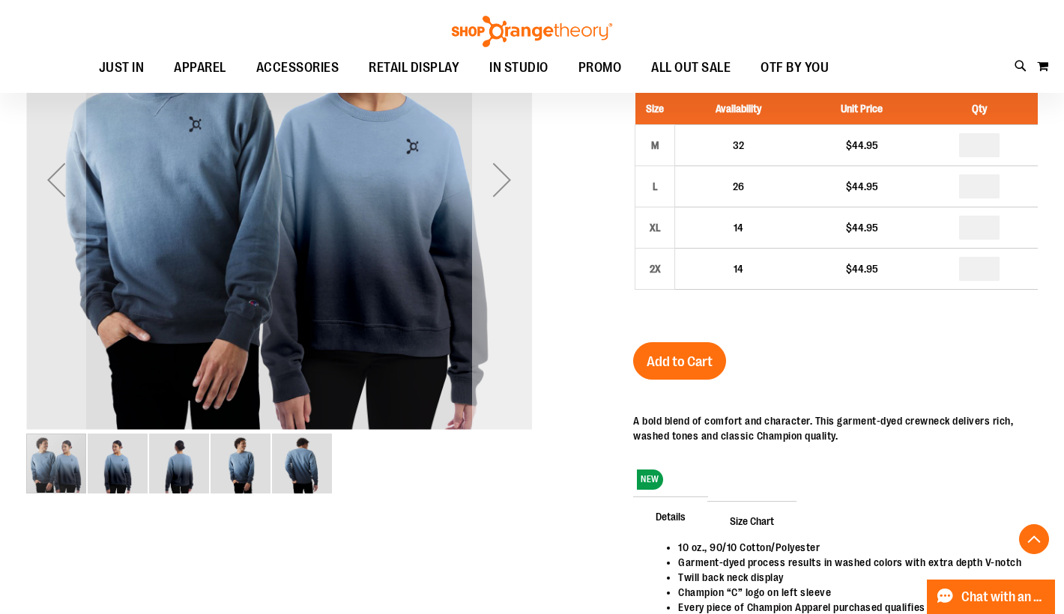
scroll to position [299, 0]
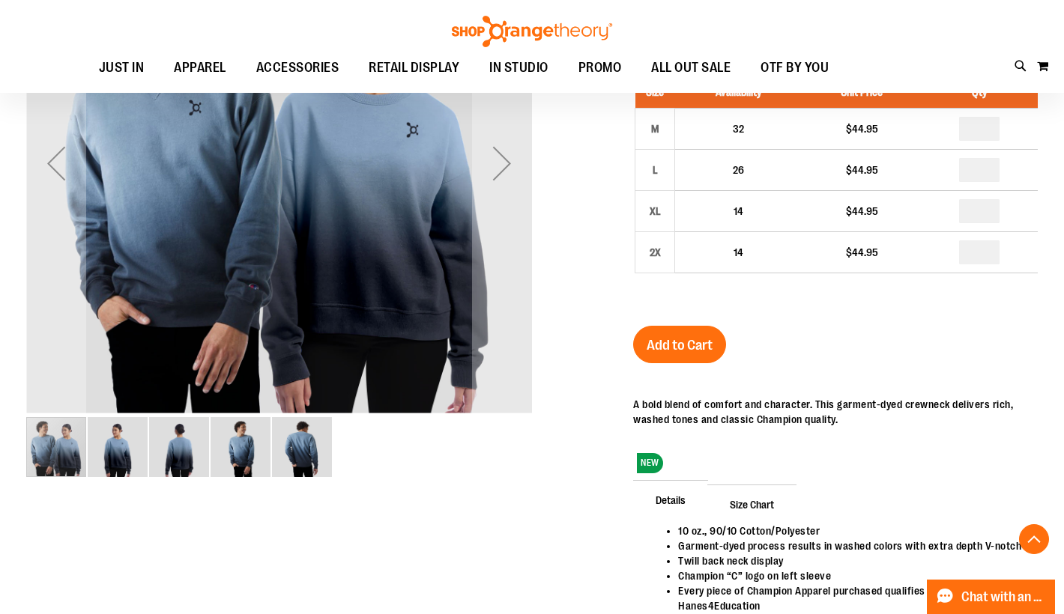
type input "**********"
click at [196, 470] on img "image 3 of 5" at bounding box center [179, 447] width 60 height 60
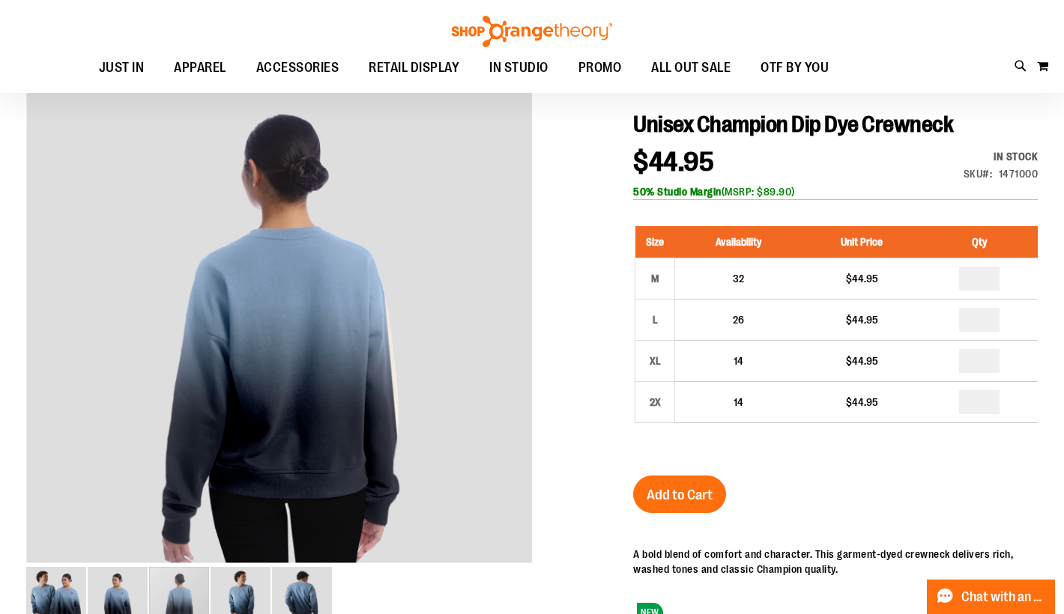
scroll to position [74, 0]
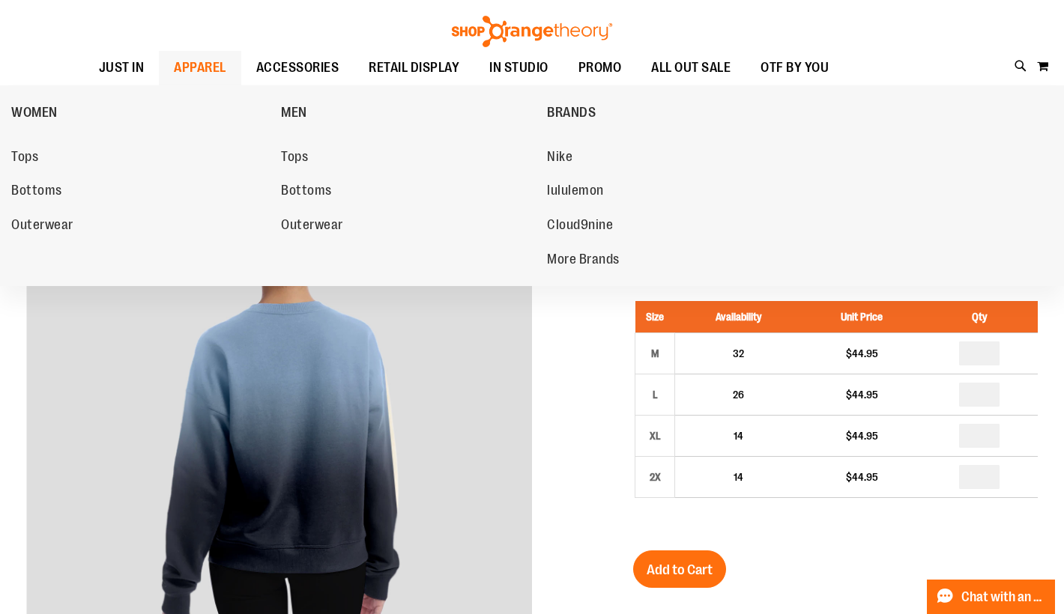
click at [219, 70] on span "APPAREL" at bounding box center [200, 68] width 52 height 34
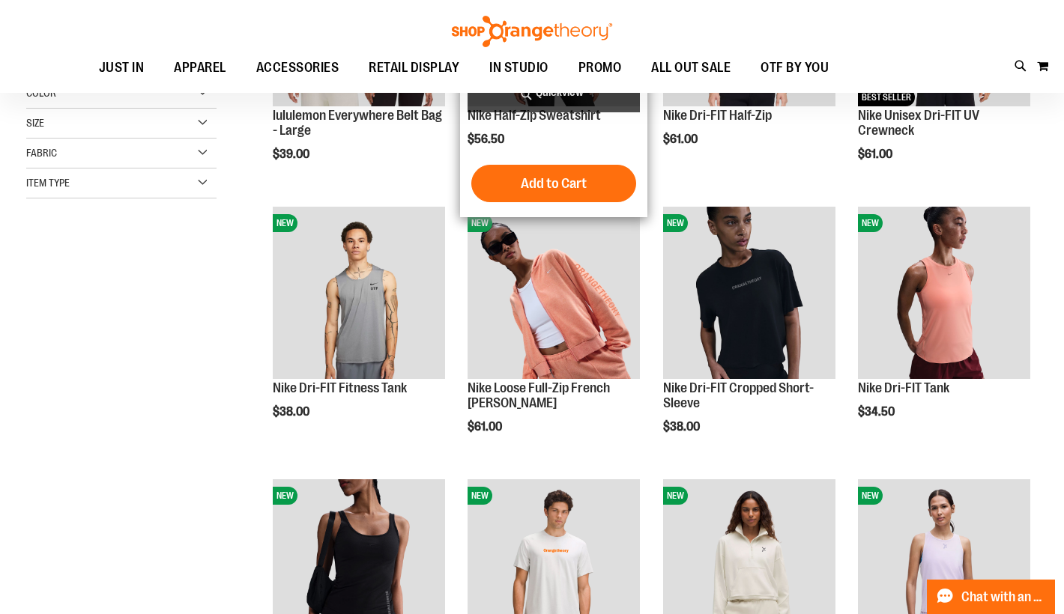
scroll to position [374, 0]
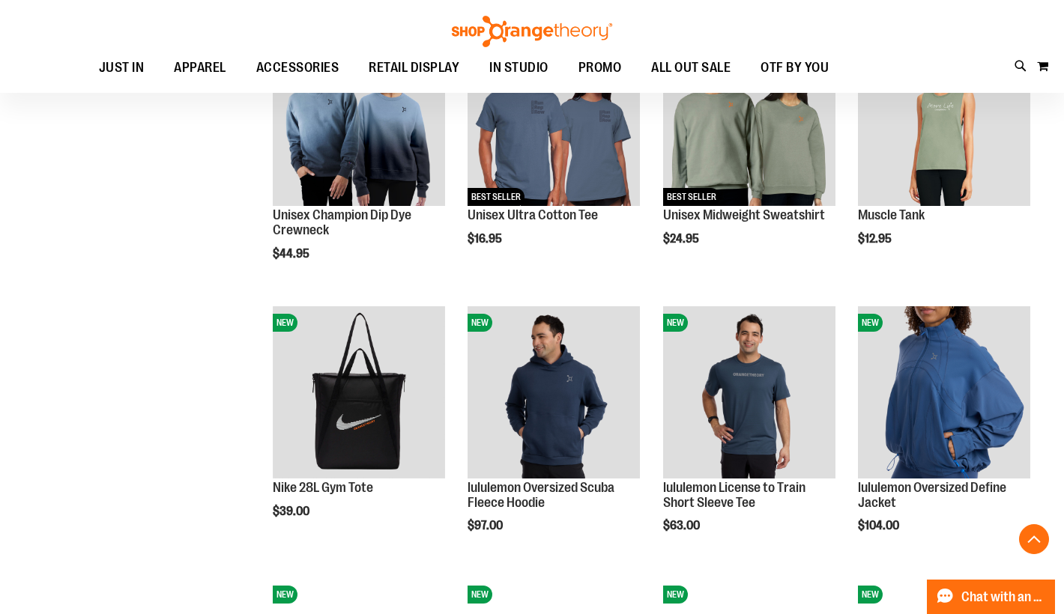
scroll to position [1198, 0]
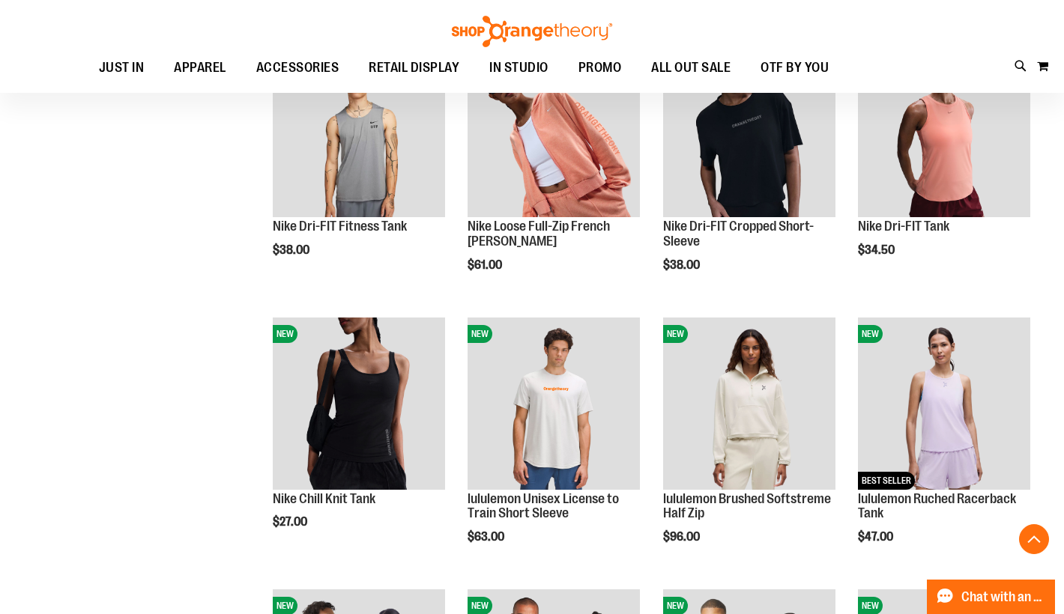
scroll to position [524, 0]
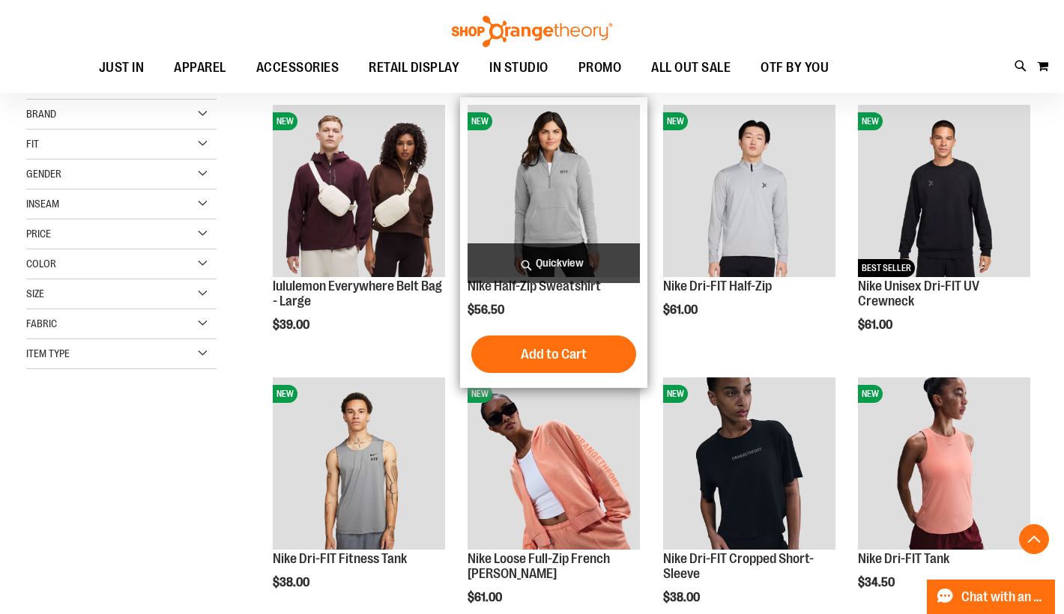
scroll to position [149, 0]
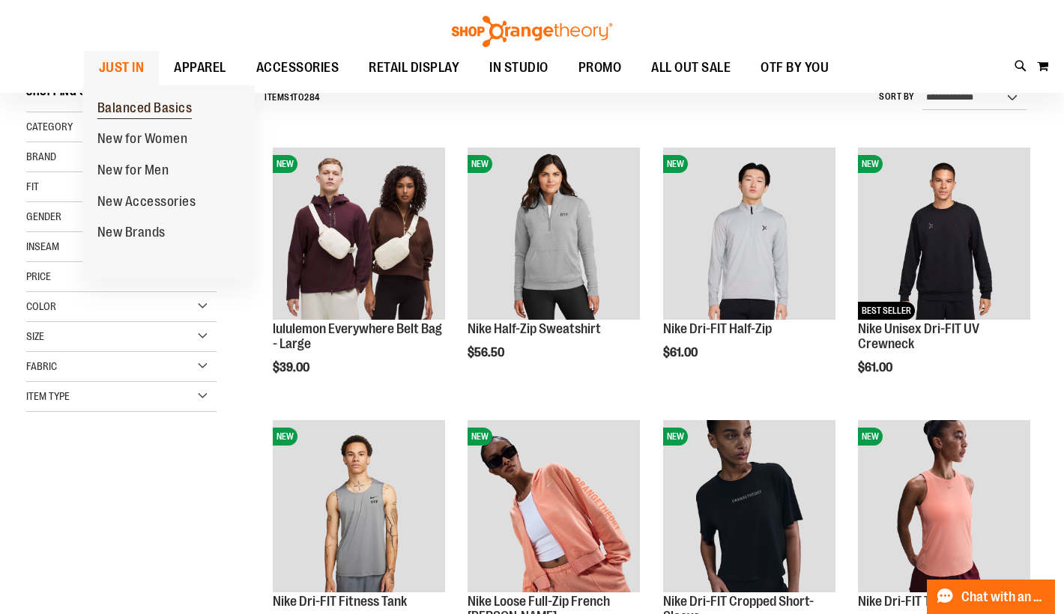
type input "**********"
drag, startPoint x: 131, startPoint y: 120, endPoint x: 131, endPoint y: 108, distance: 12.0
click at [131, 120] on link "Balanced Basics" at bounding box center [144, 108] width 125 height 31
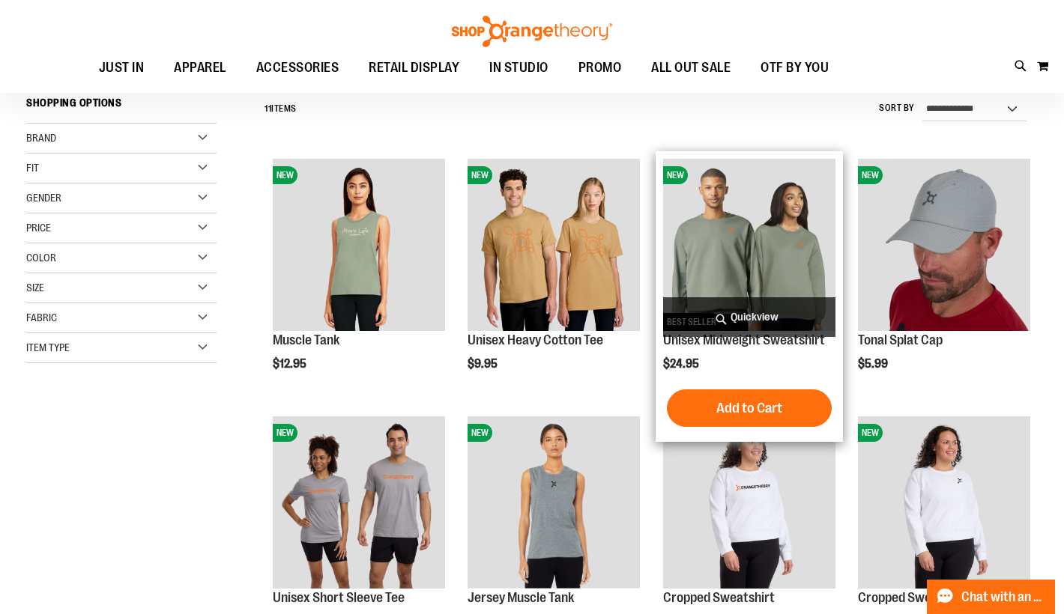
scroll to position [74, 0]
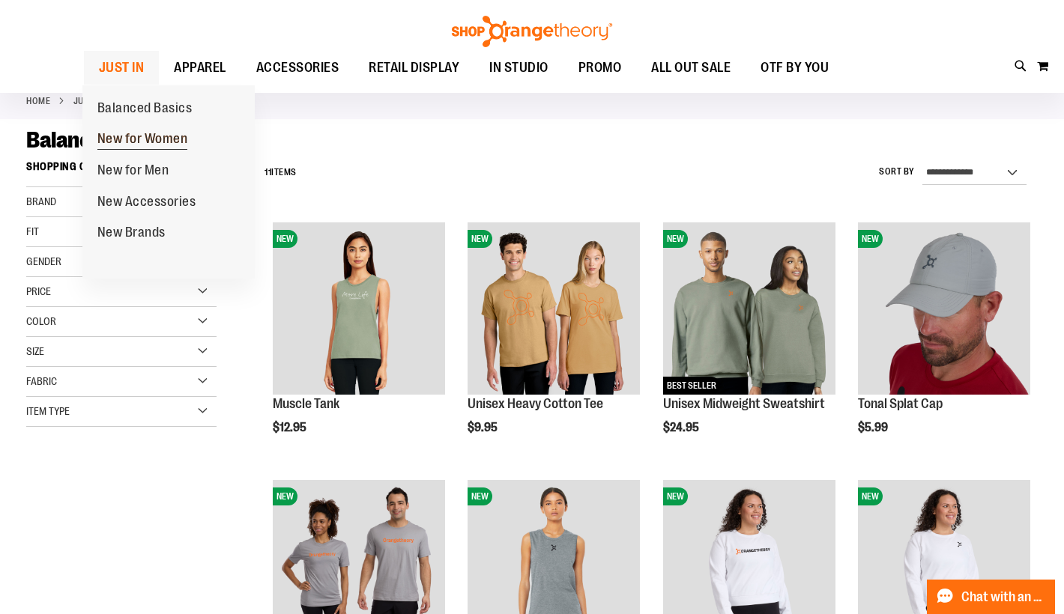
type input "**********"
click at [160, 142] on span "New for Women" at bounding box center [142, 140] width 91 height 19
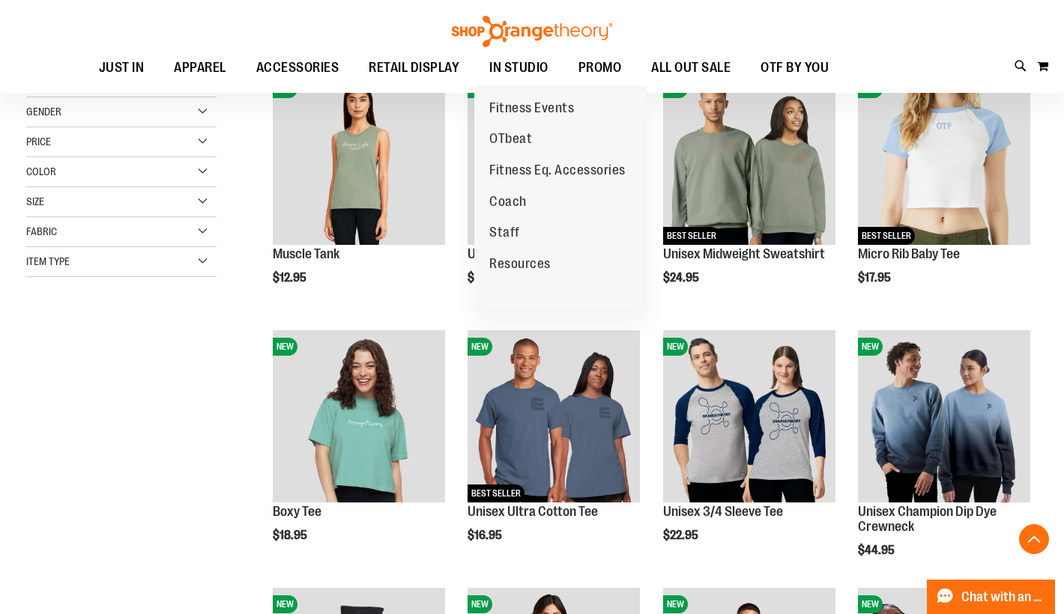
scroll to position [299, 0]
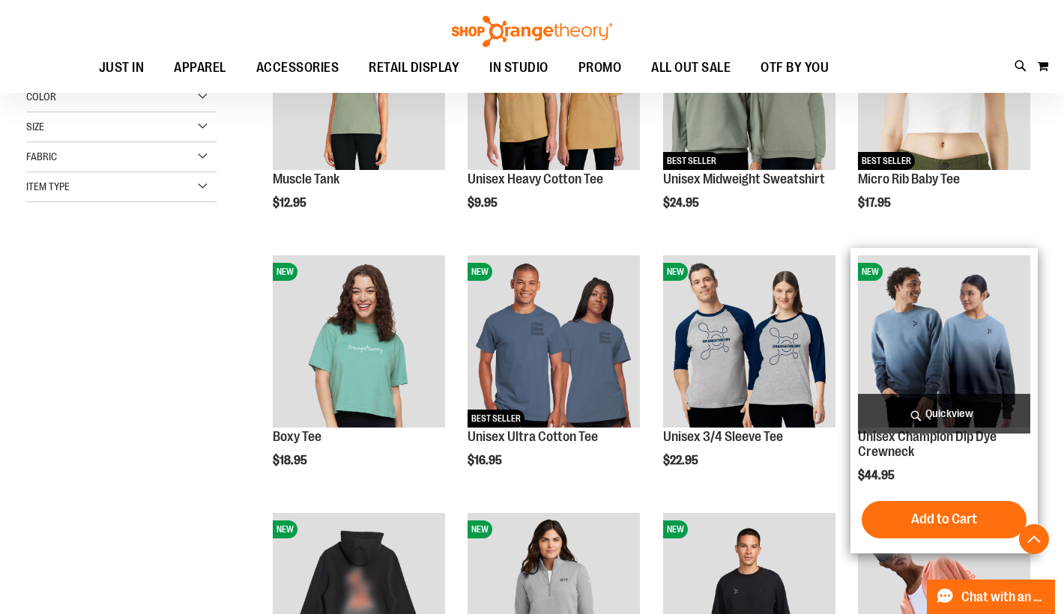
type input "**********"
click at [940, 357] on img "product" at bounding box center [944, 341] width 172 height 172
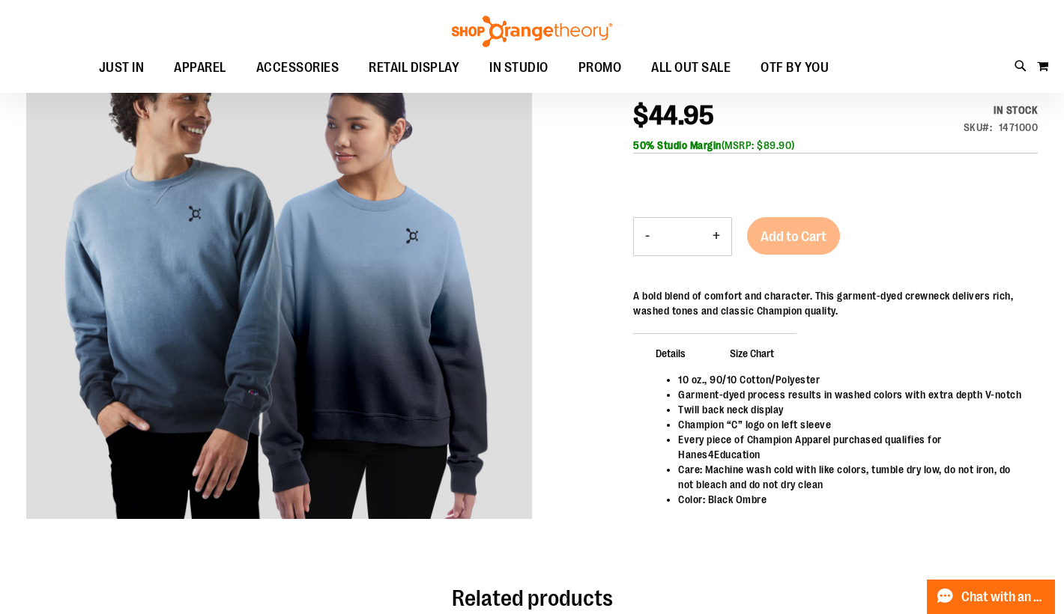
scroll to position [150, 0]
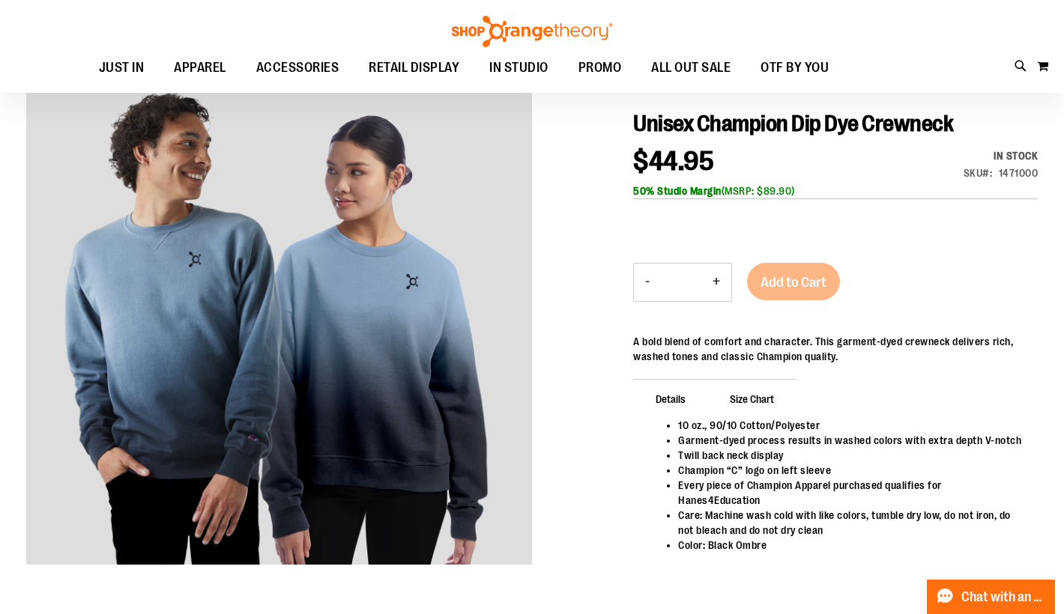
click at [710, 284] on button "+" at bounding box center [716, 282] width 30 height 37
click at [722, 280] on button "+" at bounding box center [716, 282] width 30 height 37
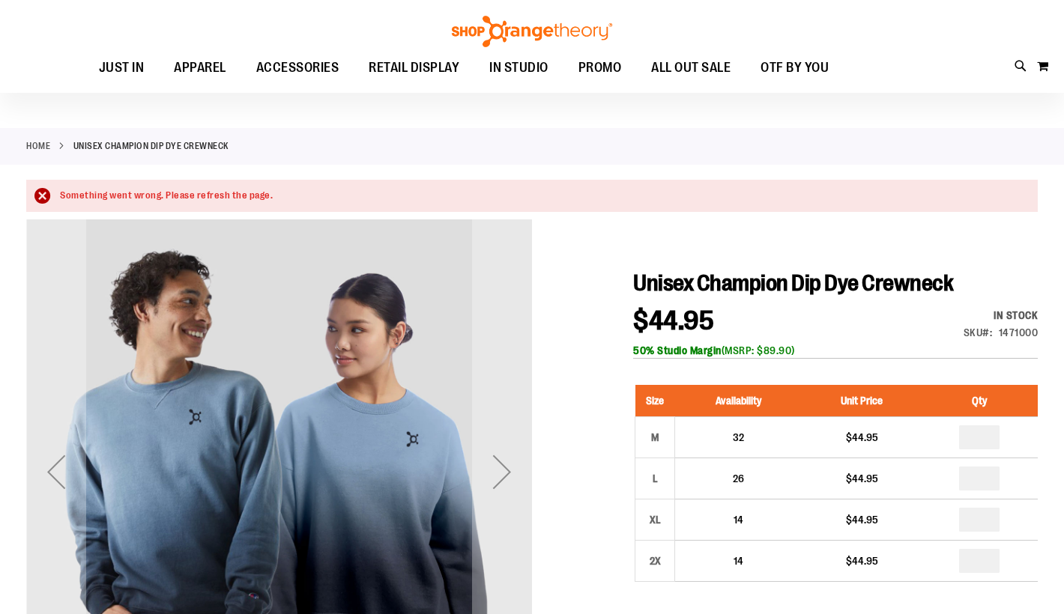
scroll to position [149, 0]
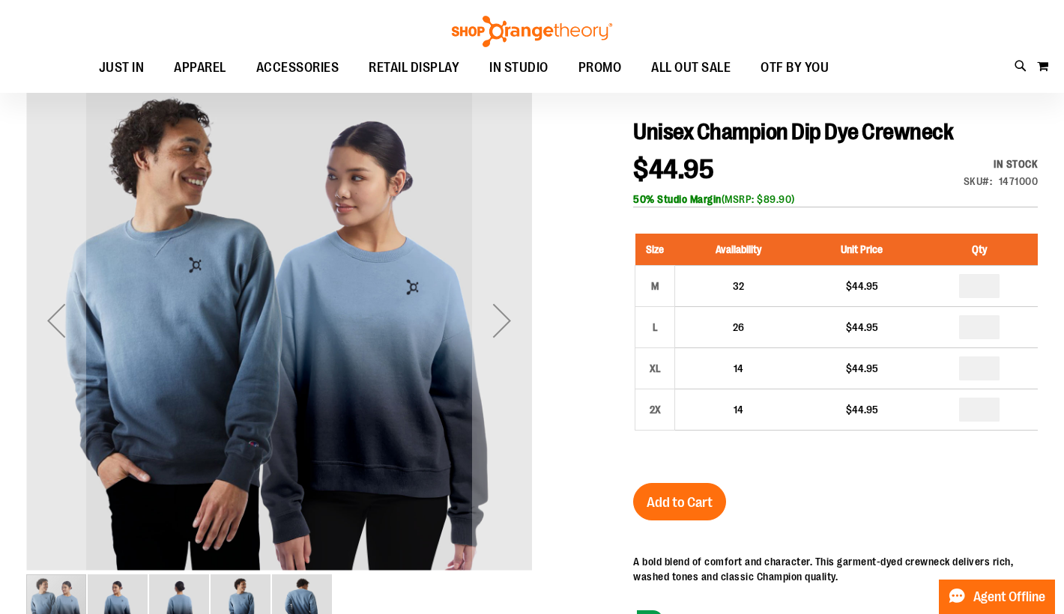
scroll to position [150, 0]
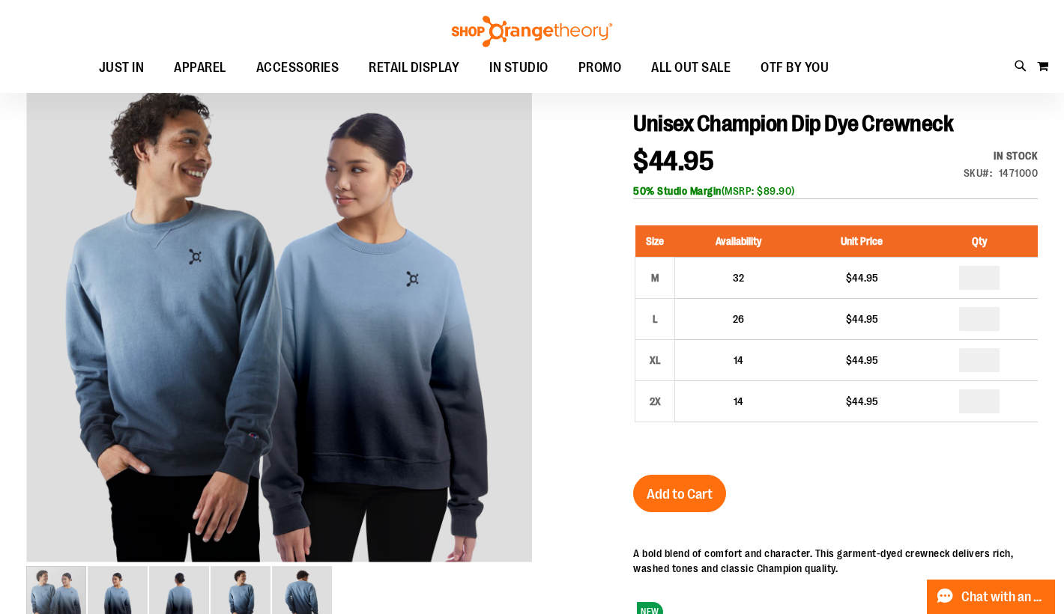
type input "**********"
click at [159, 34] on div "Toggle Nav Search Popular Suggestions Advanced Search" at bounding box center [532, 46] width 1064 height 93
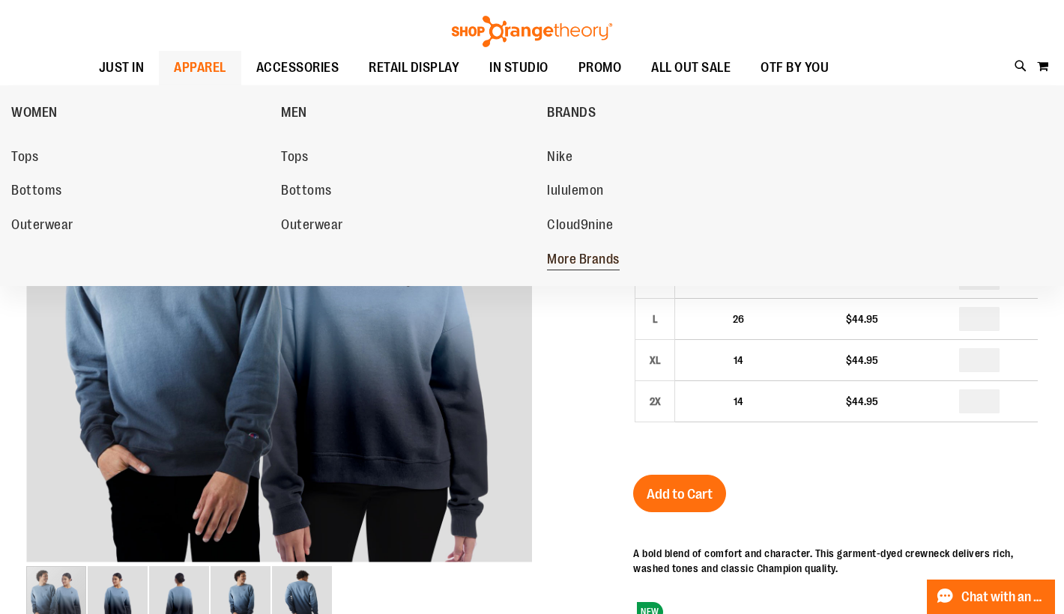
click at [570, 253] on span "More Brands" at bounding box center [583, 261] width 73 height 19
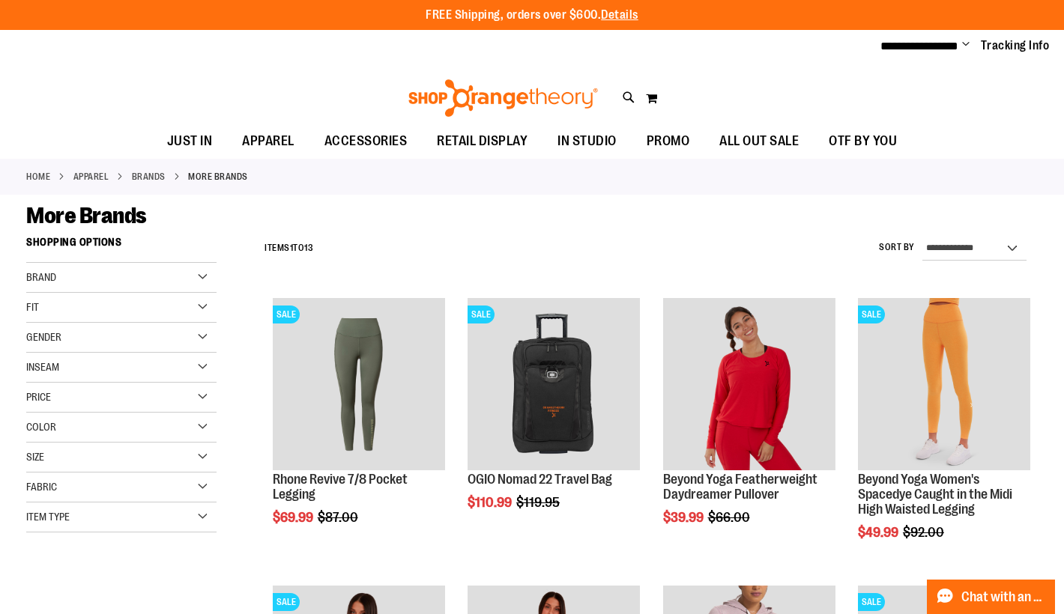
type input "**********"
click at [202, 279] on div "Brand" at bounding box center [121, 278] width 190 height 30
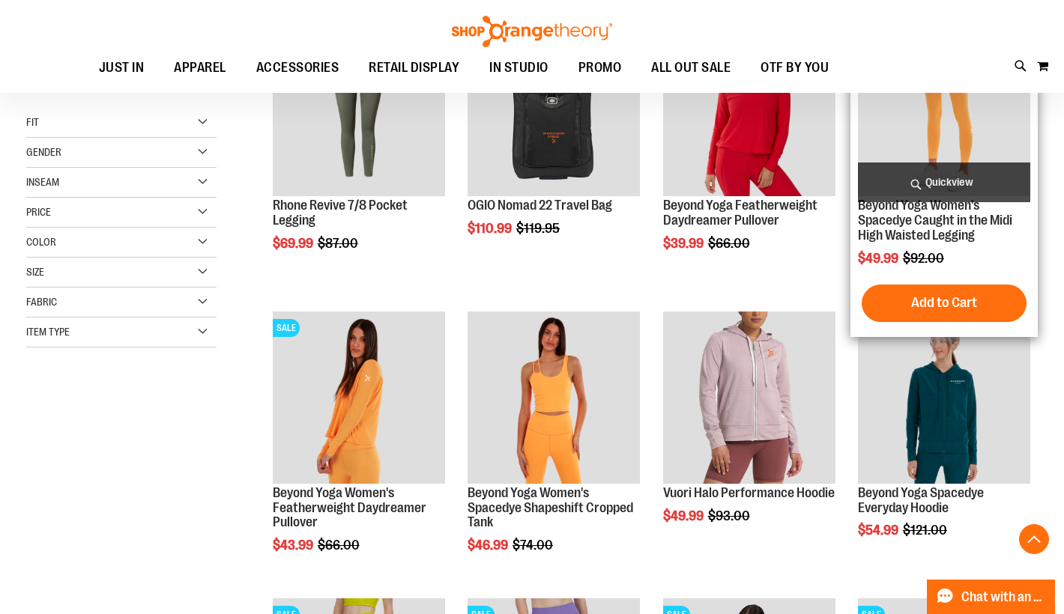
scroll to position [374, 0]
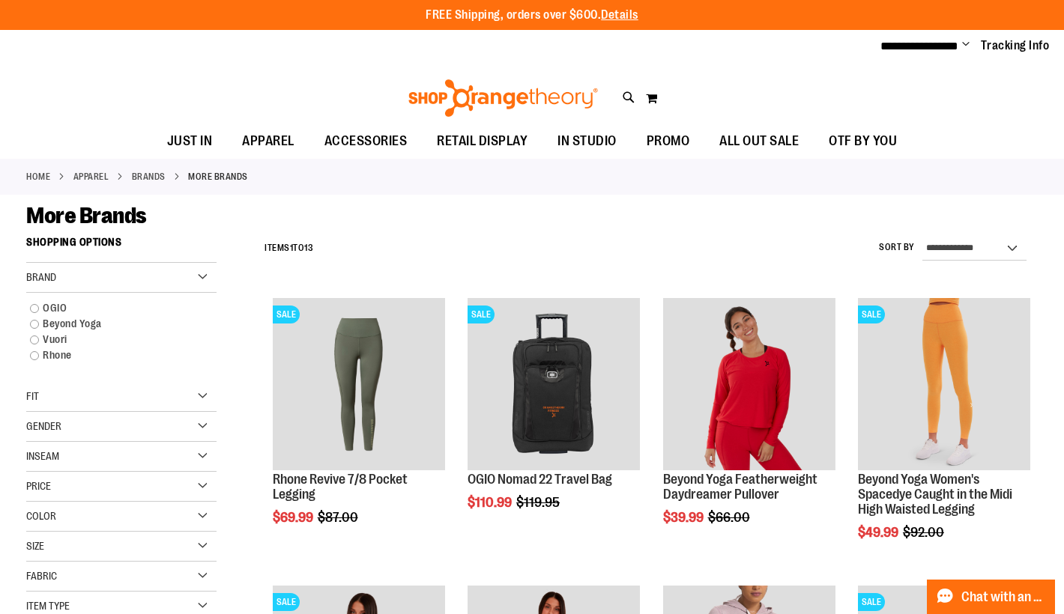
click at [40, 171] on link "Home" at bounding box center [38, 176] width 24 height 13
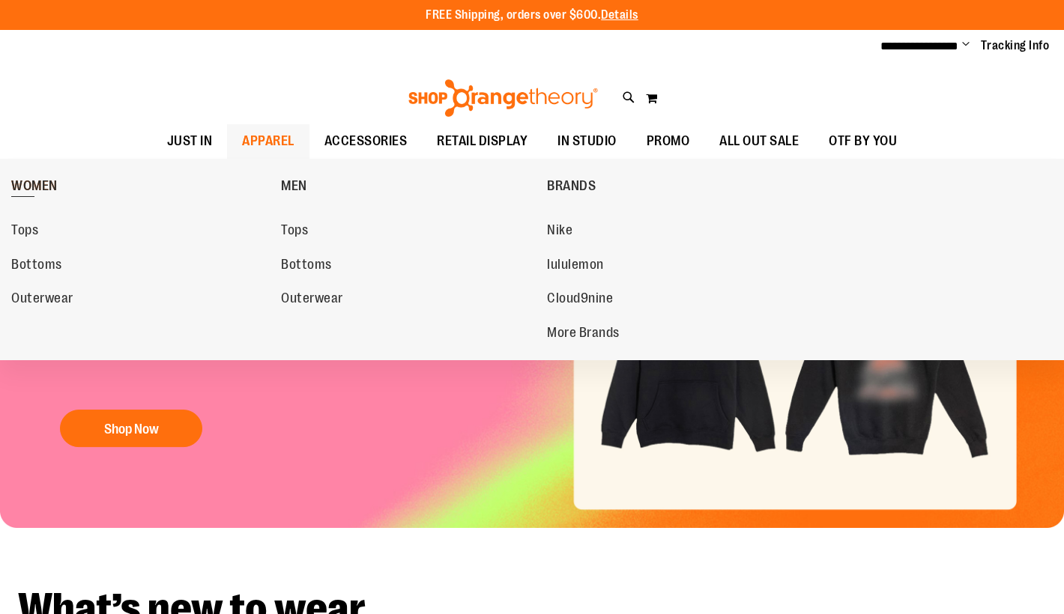
type input "**********"
click at [50, 186] on span "WOMEN" at bounding box center [34, 187] width 46 height 19
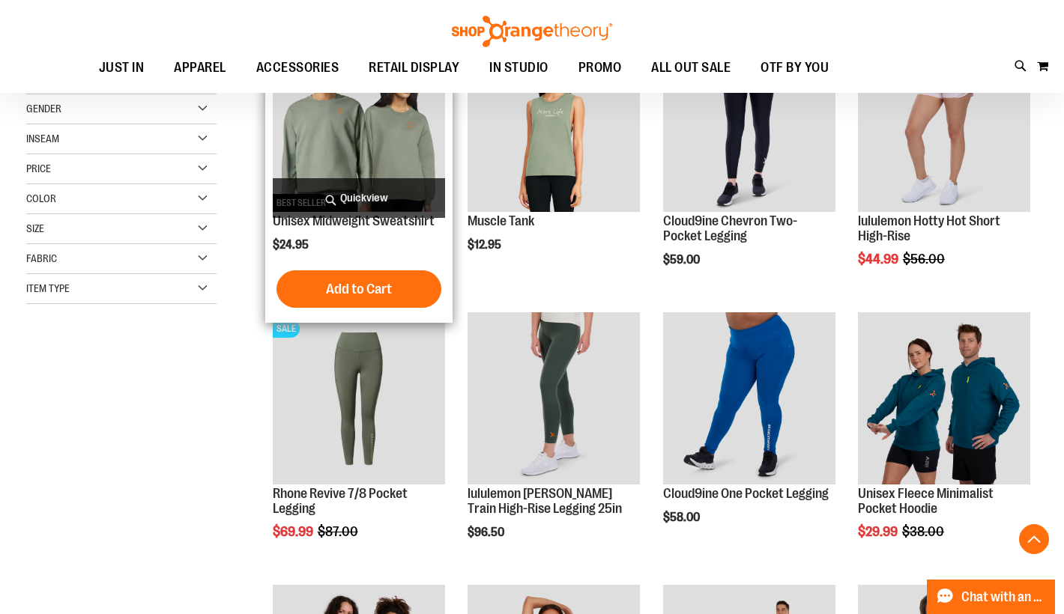
scroll to position [374, 0]
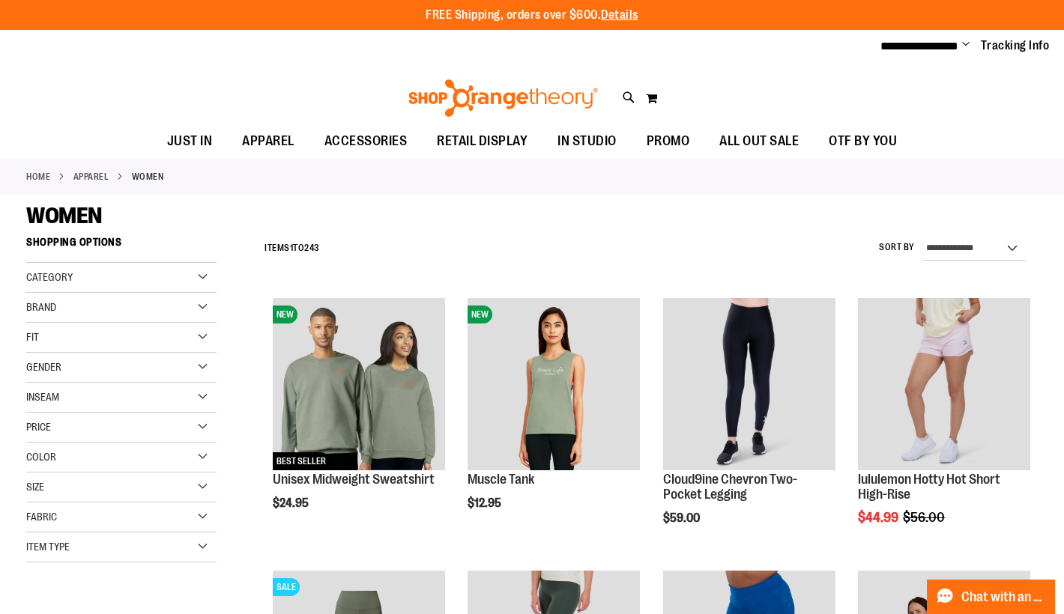
type input "**********"
click at [202, 278] on div "Category" at bounding box center [121, 278] width 190 height 30
click at [35, 342] on link "Outerwear" at bounding box center [113, 340] width 183 height 16
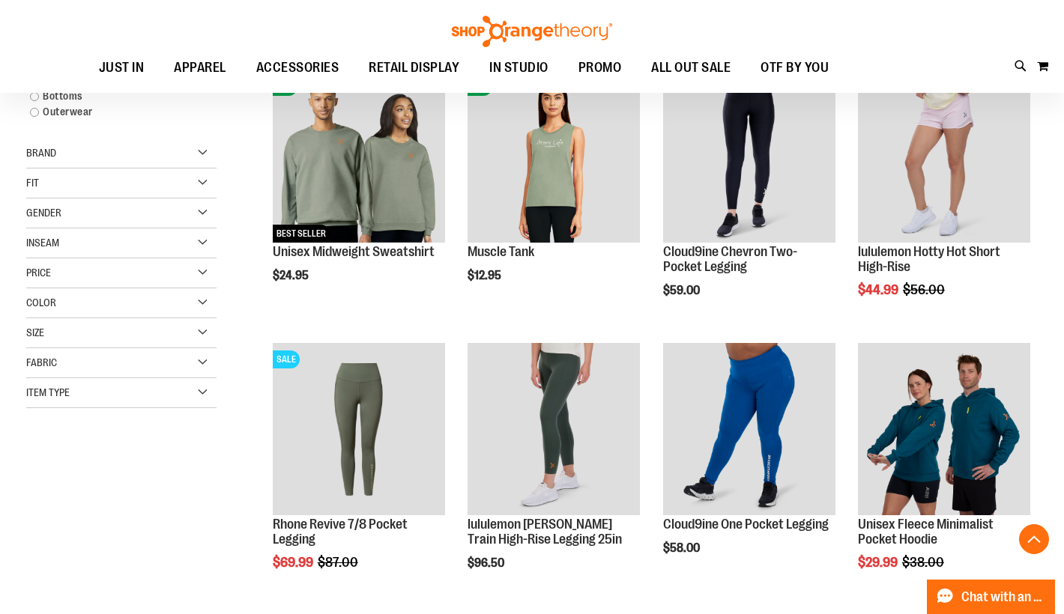
scroll to position [229, 0]
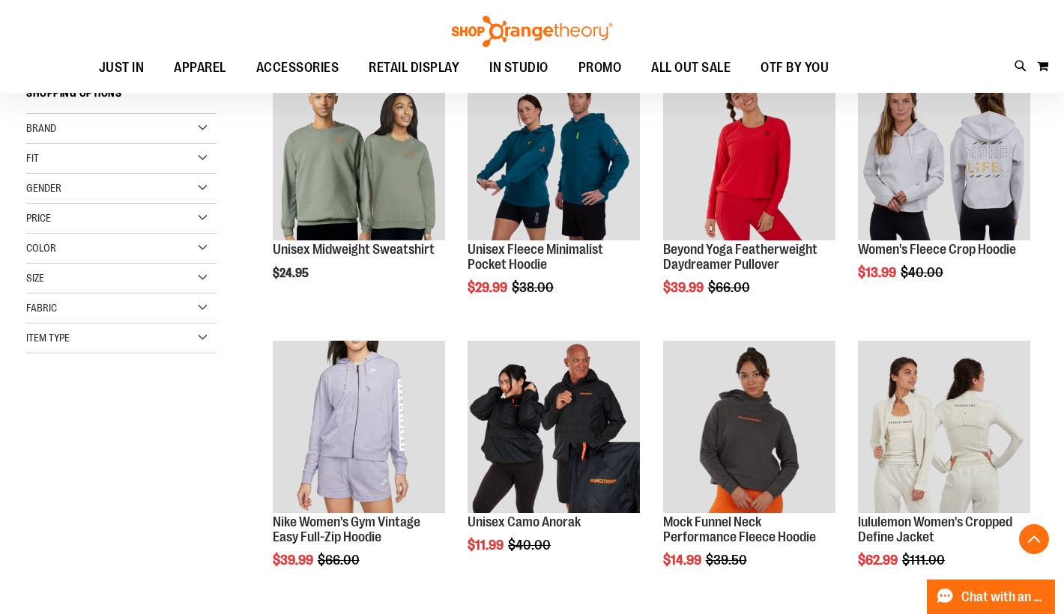
click at [33, 111] on strong "Shopping Options" at bounding box center [121, 97] width 190 height 34
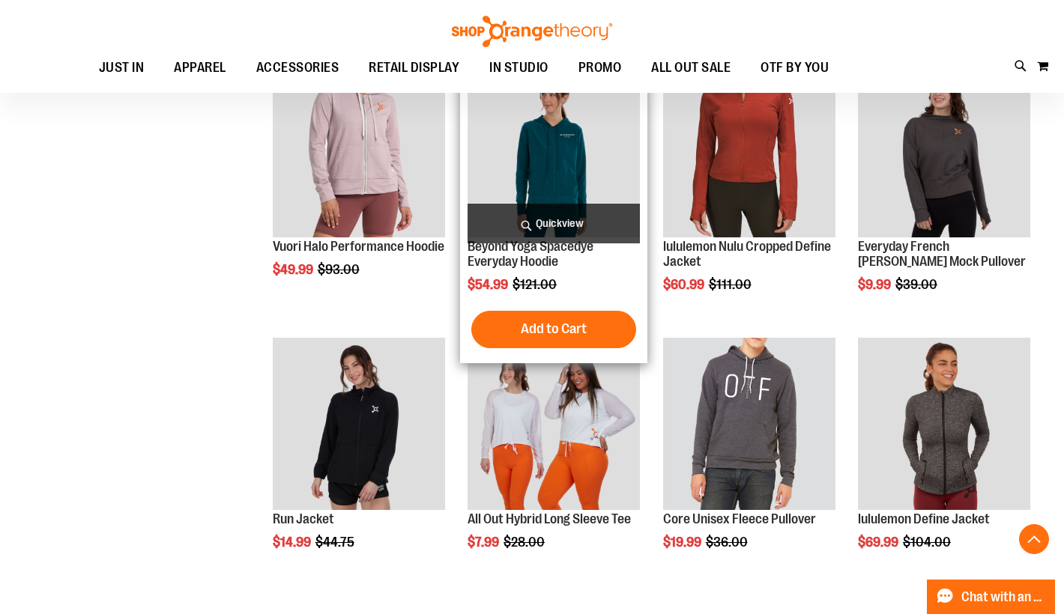
scroll to position [1053, 0]
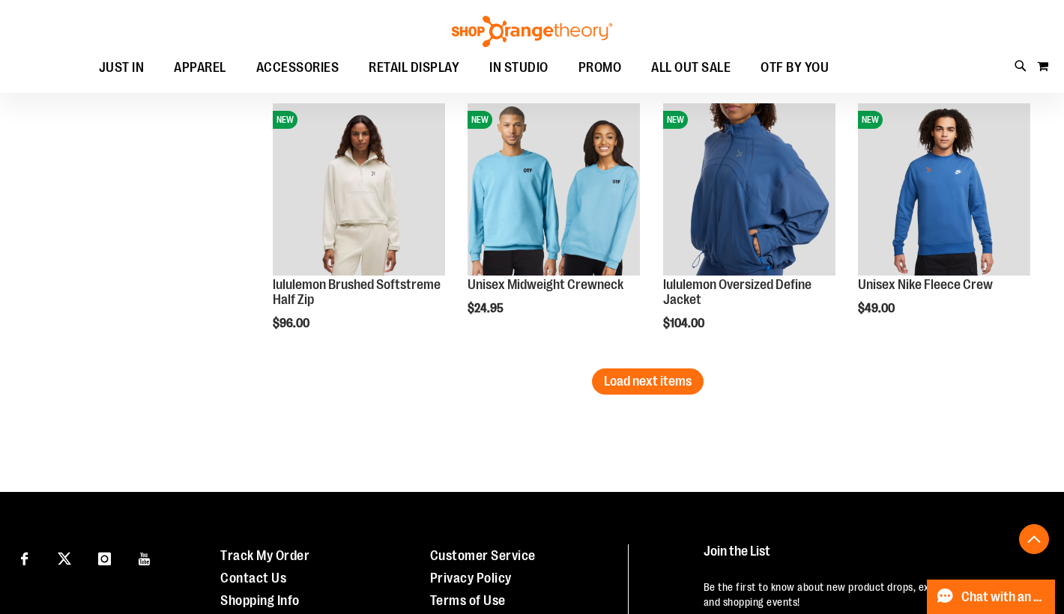
scroll to position [2391, 0]
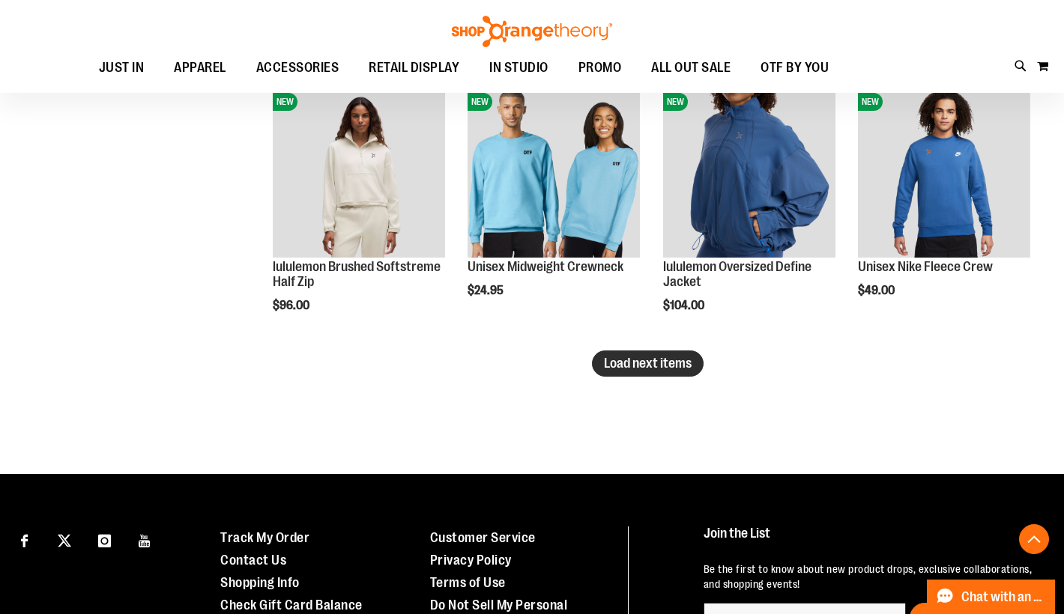
click at [638, 351] on button "Load next items" at bounding box center [648, 364] width 112 height 26
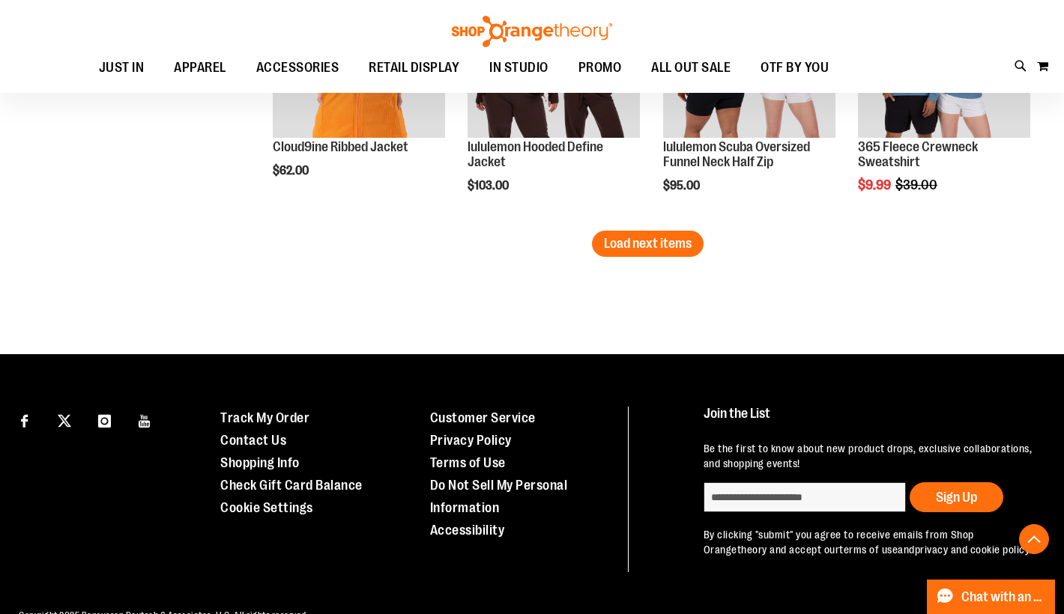
scroll to position [3362, 0]
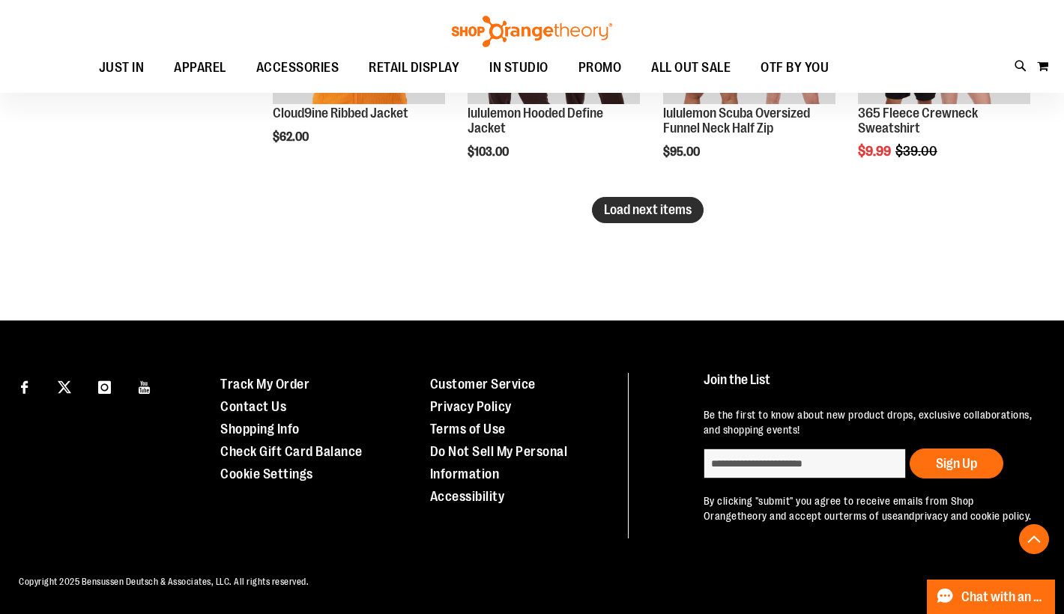
click at [659, 211] on span "Load next items" at bounding box center [648, 209] width 88 height 15
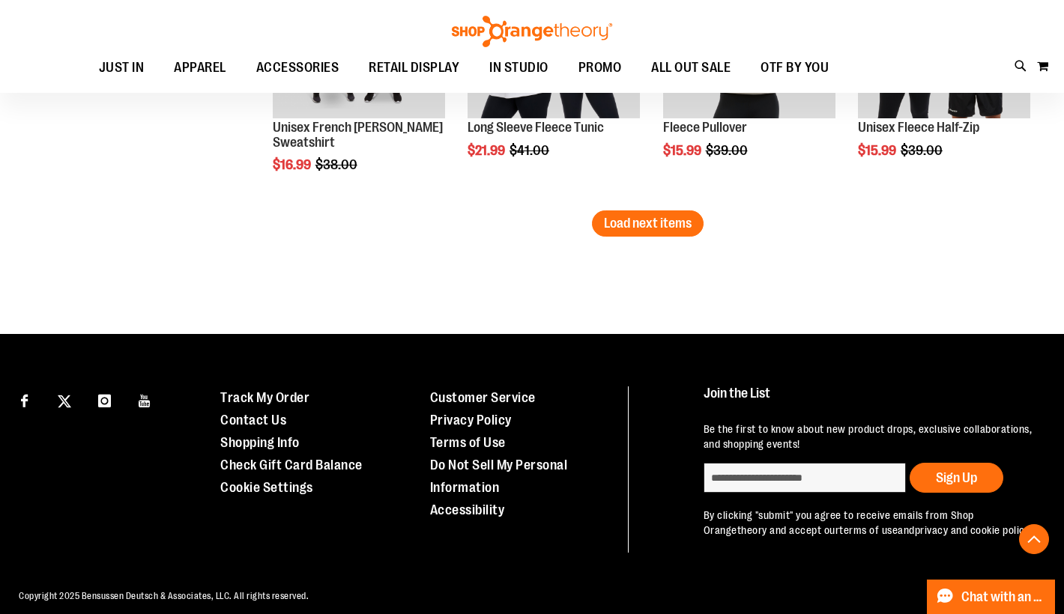
scroll to position [4179, 0]
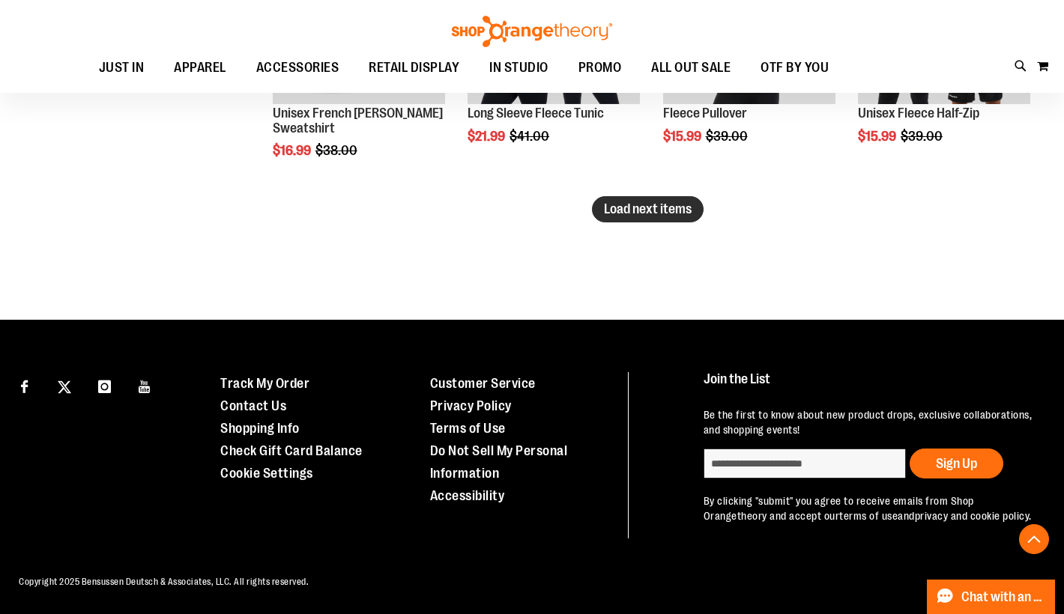
click at [614, 211] on span "Load next items" at bounding box center [648, 209] width 88 height 15
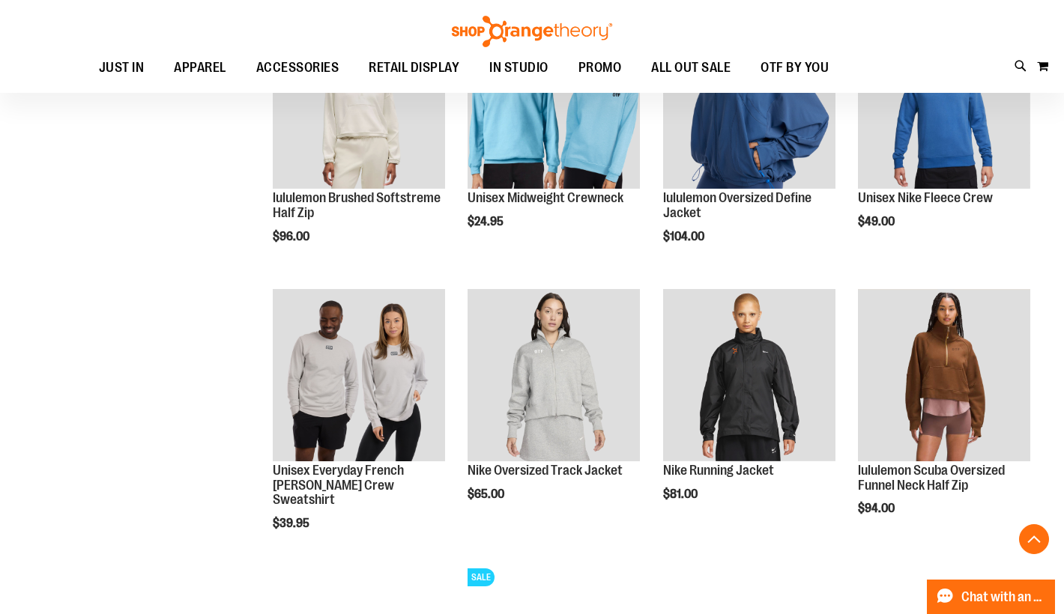
scroll to position [2445, 0]
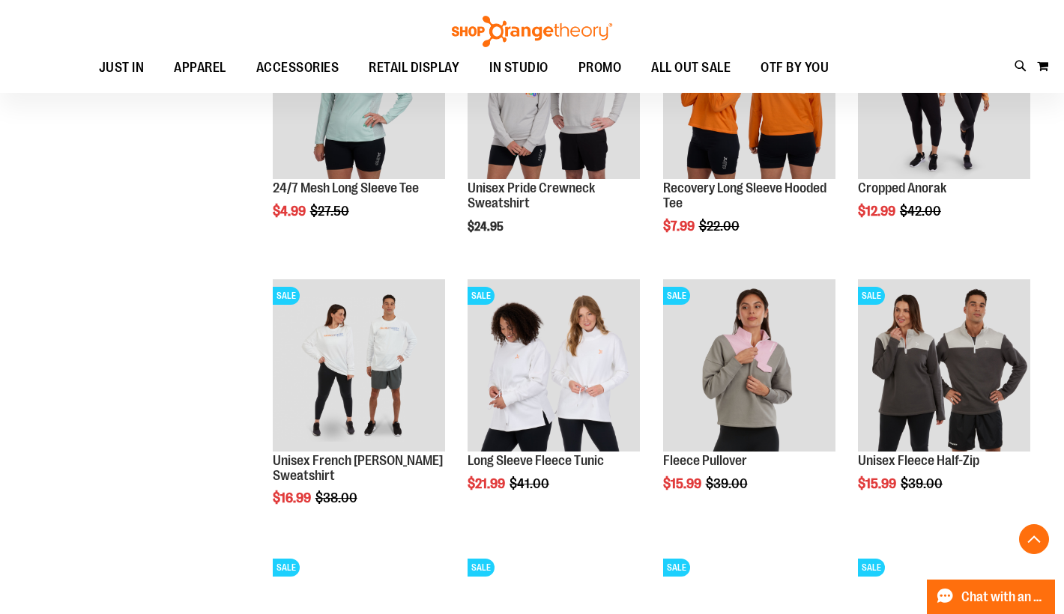
scroll to position [3868, 0]
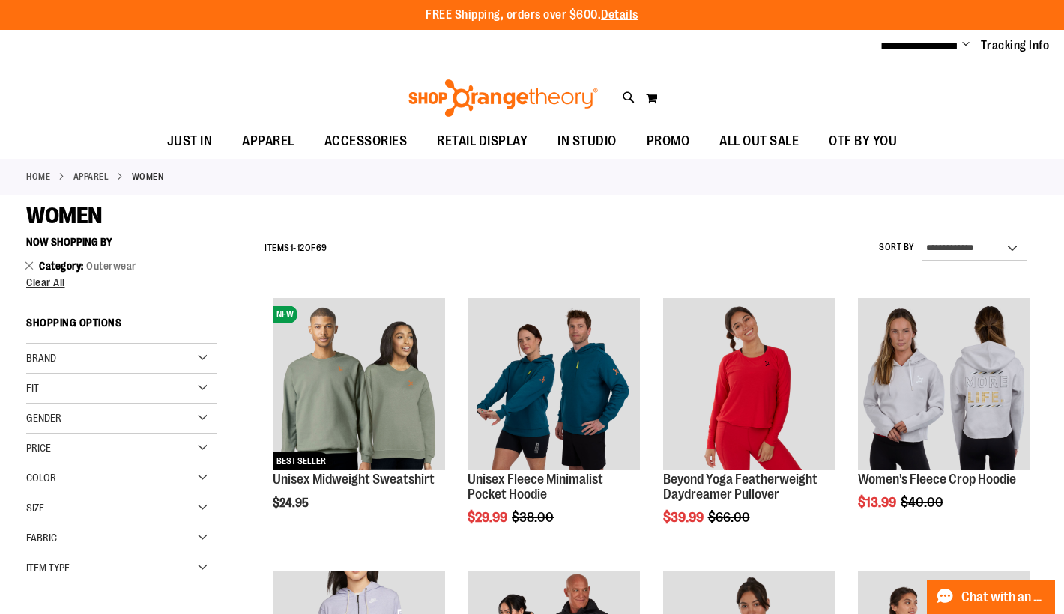
click at [202, 357] on div "Brand" at bounding box center [121, 359] width 190 height 30
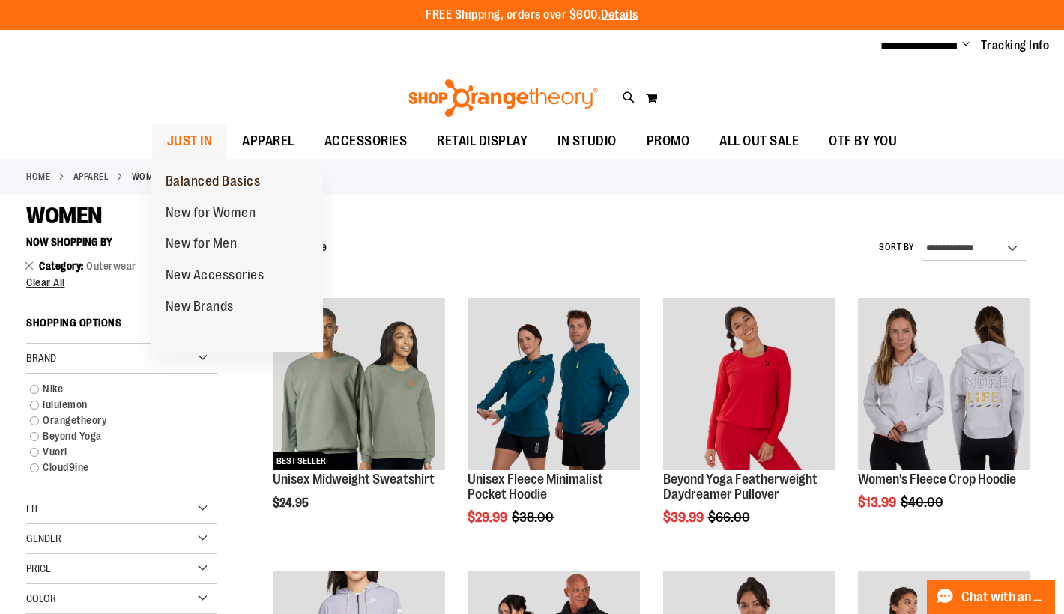
click at [190, 187] on span "Balanced Basics" at bounding box center [213, 183] width 95 height 19
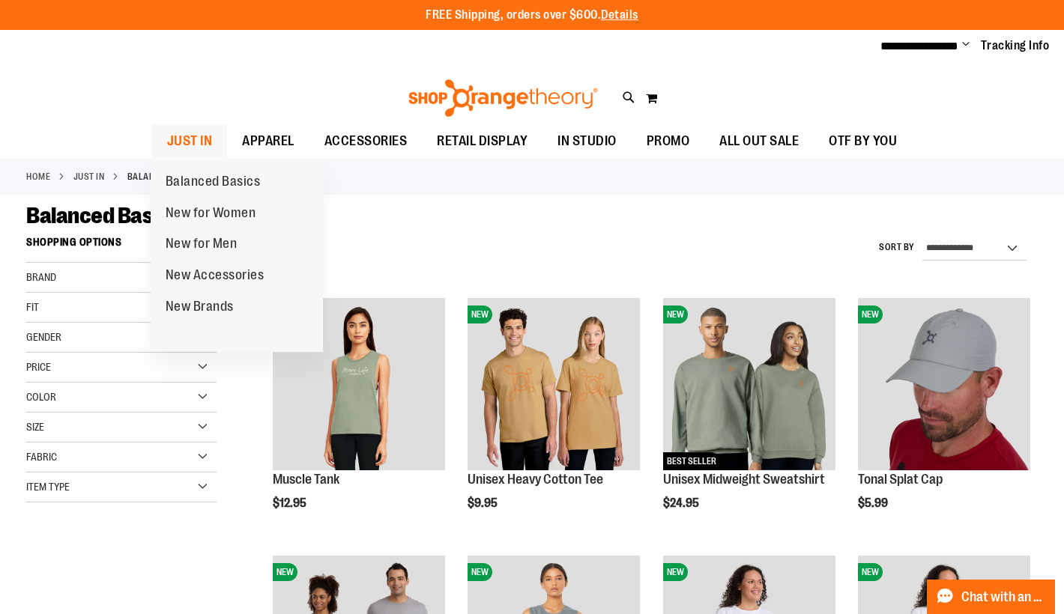
type input "**********"
click at [183, 137] on span "JUST IN" at bounding box center [190, 141] width 46 height 34
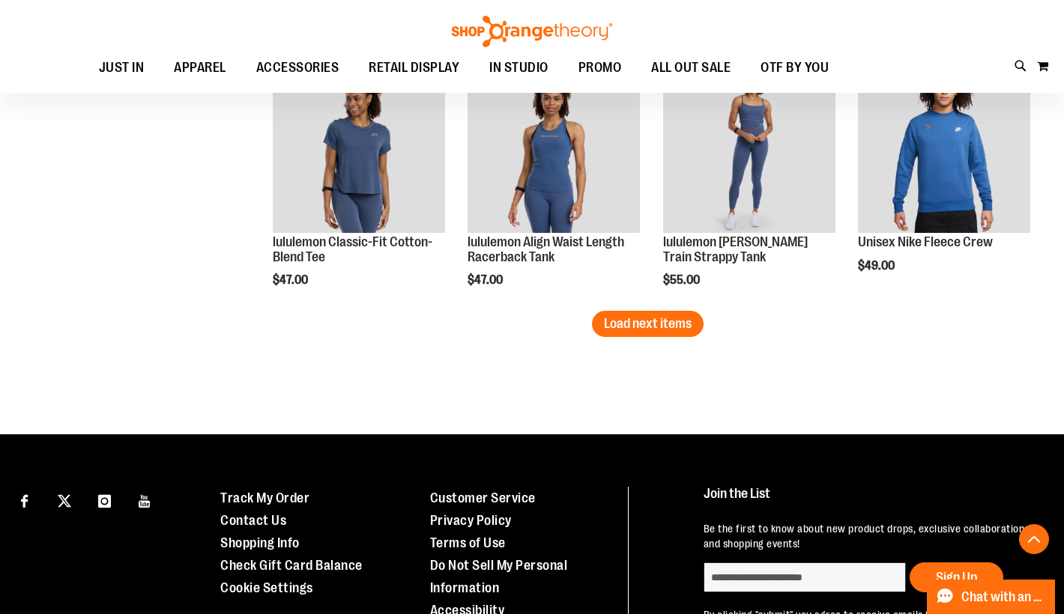
scroll to position [2037, 0]
